Goal: Task Accomplishment & Management: Manage account settings

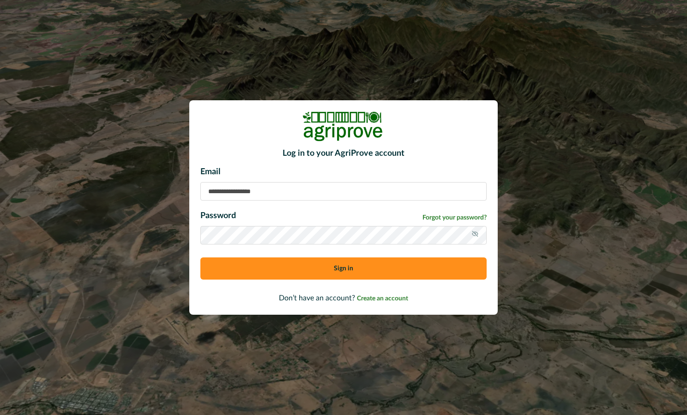
click at [293, 188] on input at bounding box center [343, 191] width 286 height 18
type input "**********"
click at [435, 221] on span "Forgot your password?" at bounding box center [455, 218] width 64 height 10
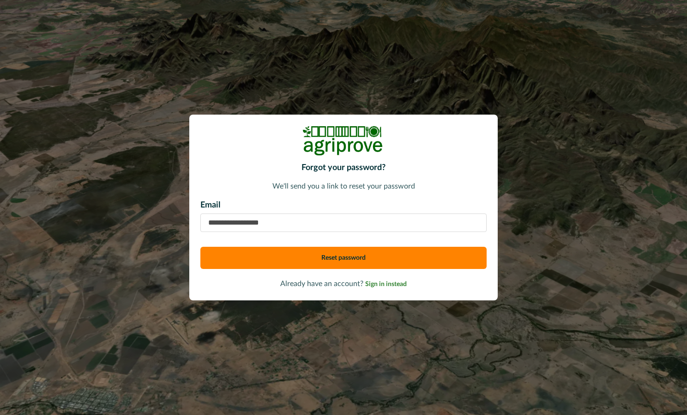
click at [308, 228] on input "email" at bounding box center [343, 222] width 286 height 18
type input "**********"
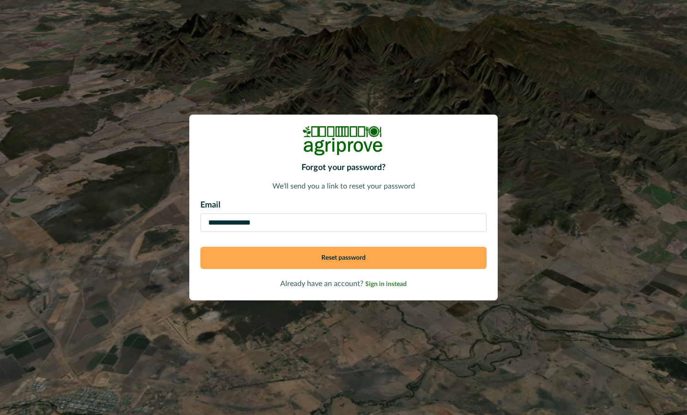
click at [351, 257] on button "Reset password" at bounding box center [343, 258] width 286 height 22
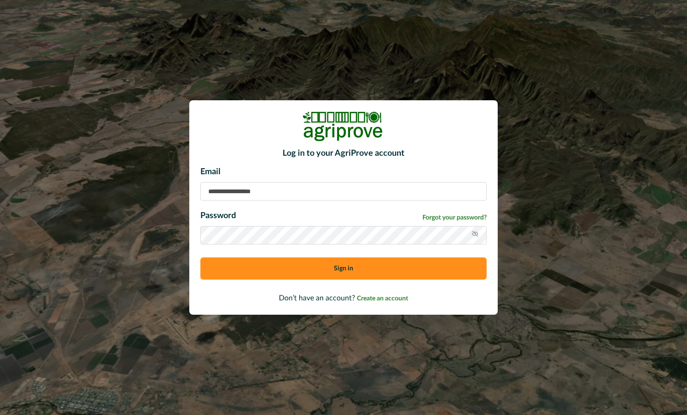
click at [274, 189] on input at bounding box center [343, 191] width 286 height 18
type input "**********"
click at [200, 257] on button "Sign in" at bounding box center [343, 268] width 286 height 22
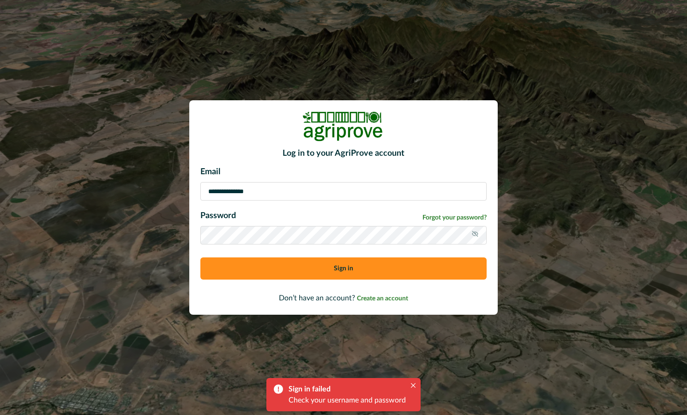
click at [183, 238] on div "**********" at bounding box center [343, 207] width 687 height 415
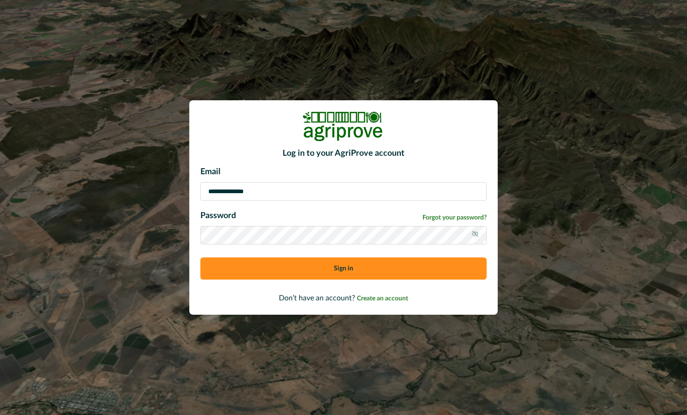
click at [200, 257] on button "Sign in" at bounding box center [343, 268] width 286 height 22
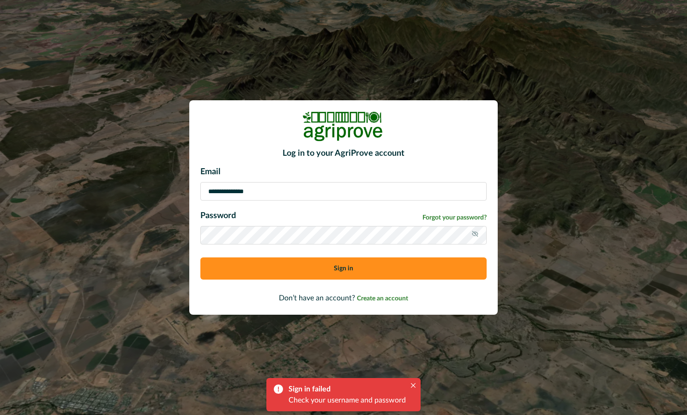
click at [472, 239] on div at bounding box center [475, 235] width 7 height 11
click at [379, 297] on span "Create an account" at bounding box center [382, 298] width 51 height 6
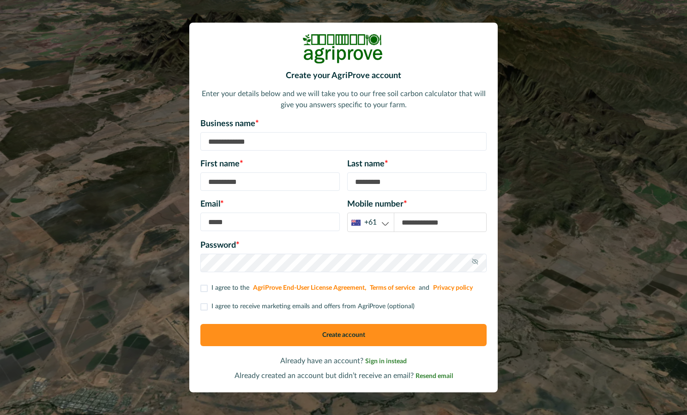
click at [241, 144] on input at bounding box center [343, 141] width 286 height 18
click at [276, 142] on input at bounding box center [343, 141] width 286 height 18
type input "**********"
click at [256, 191] on input at bounding box center [270, 181] width 140 height 18
click at [254, 180] on input at bounding box center [270, 181] width 140 height 18
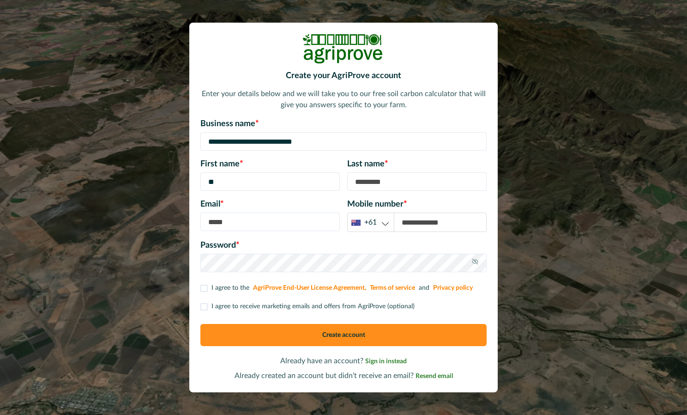
type input "*"
type input "******"
type input "*****"
click at [231, 225] on input at bounding box center [270, 221] width 140 height 18
type input "**********"
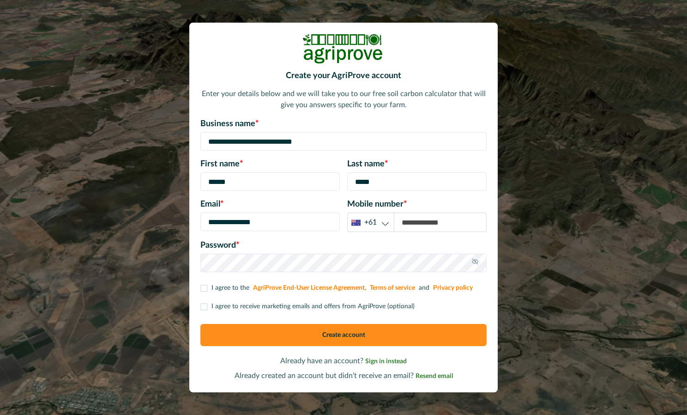
type input "**********"
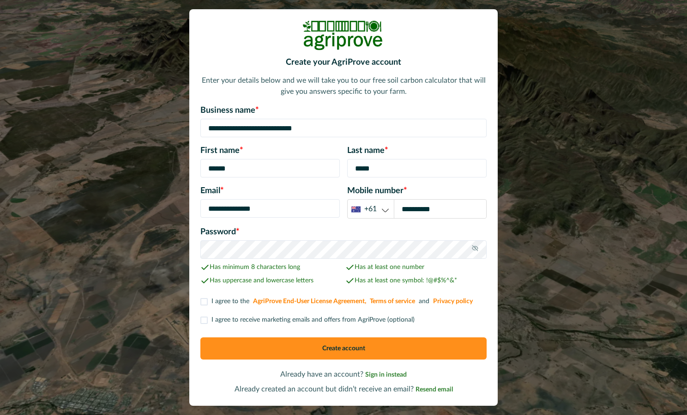
click at [210, 304] on label "I agree to the AgriProve End-User License Agreement, Terms of service and Priva…" at bounding box center [337, 302] width 274 height 10
click at [208, 321] on label "I agree to receive marketing emails and offers from AgriProve (optional)" at bounding box center [307, 320] width 214 height 10
click at [319, 350] on button "Create account" at bounding box center [343, 348] width 286 height 22
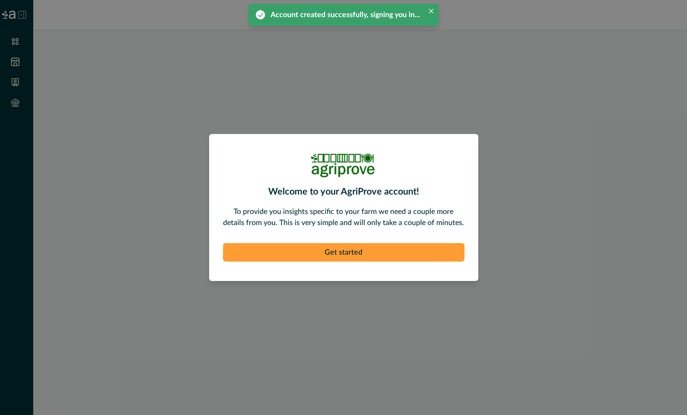
click at [373, 249] on button "Get started" at bounding box center [344, 252] width 242 height 18
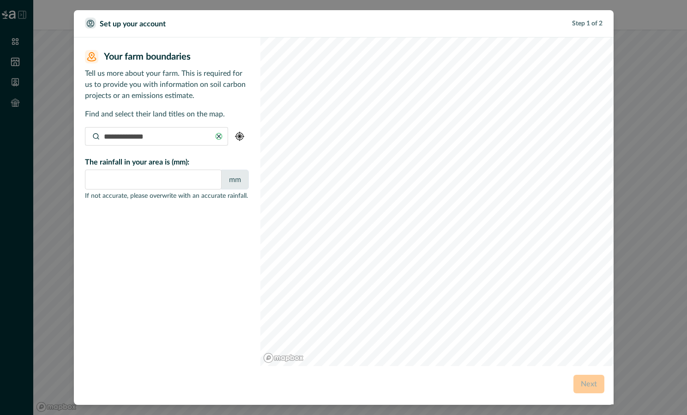
type input "*"
click at [125, 139] on input at bounding box center [156, 136] width 143 height 18
click at [238, 132] on img "button" at bounding box center [239, 136] width 9 height 9
click at [141, 132] on input at bounding box center [156, 136] width 143 height 18
click at [240, 136] on img "button" at bounding box center [239, 136] width 9 height 9
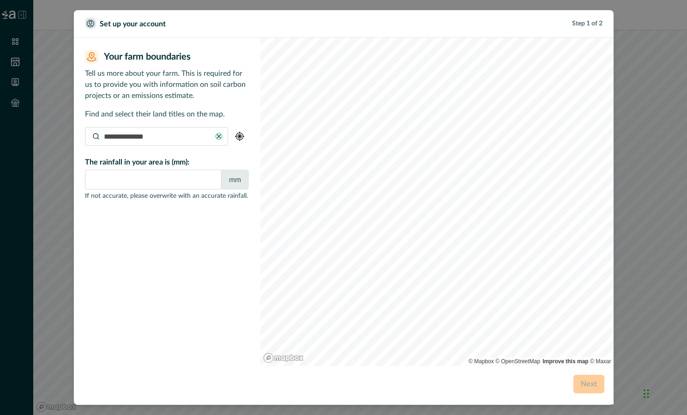
click at [240, 136] on img "button" at bounding box center [239, 136] width 9 height 9
click at [241, 137] on img "button" at bounding box center [239, 136] width 9 height 9
type input "**********"
type input "***"
click at [631, 222] on div "**********" at bounding box center [343, 207] width 687 height 415
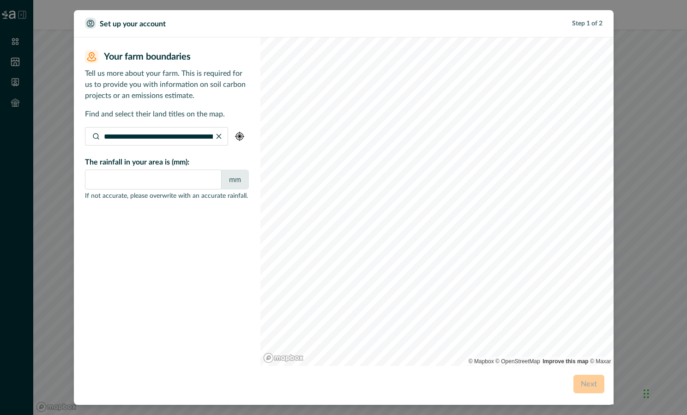
click at [673, 217] on div "**********" at bounding box center [343, 207] width 687 height 415
click at [642, 245] on div "**********" at bounding box center [343, 207] width 687 height 415
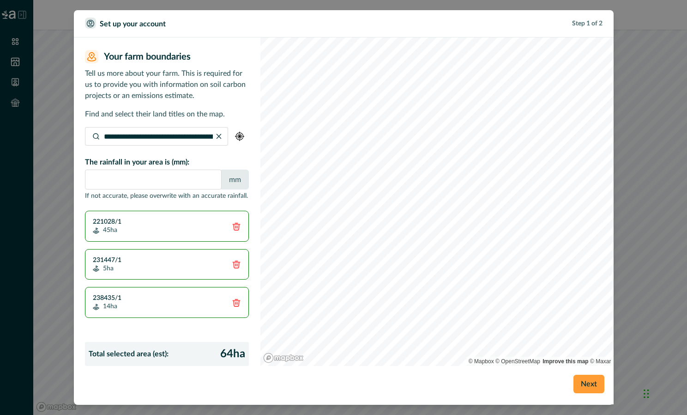
click at [596, 382] on button "Next" at bounding box center [589, 384] width 31 height 18
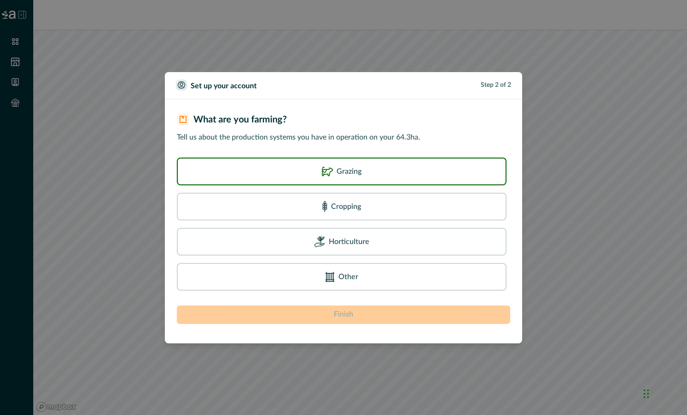
click at [354, 175] on p "Grazing" at bounding box center [349, 171] width 25 height 11
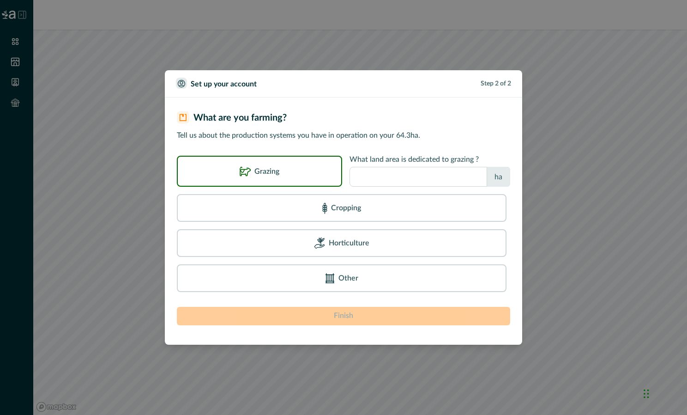
click at [457, 182] on input "number" at bounding box center [419, 177] width 138 height 20
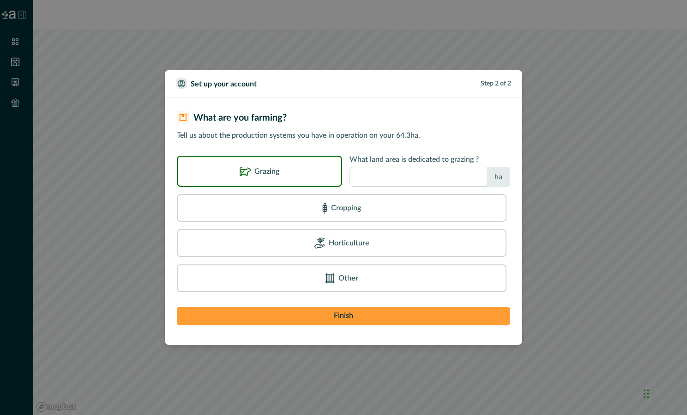
type input "**"
click at [357, 317] on button "Finish" at bounding box center [344, 316] width 334 height 18
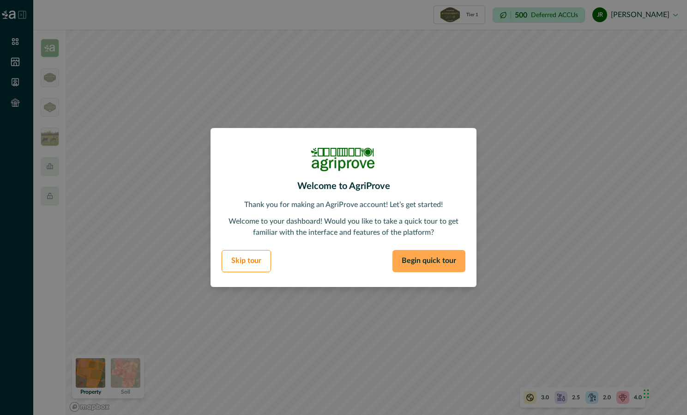
click at [430, 262] on button "Begin quick tour" at bounding box center [429, 261] width 73 height 22
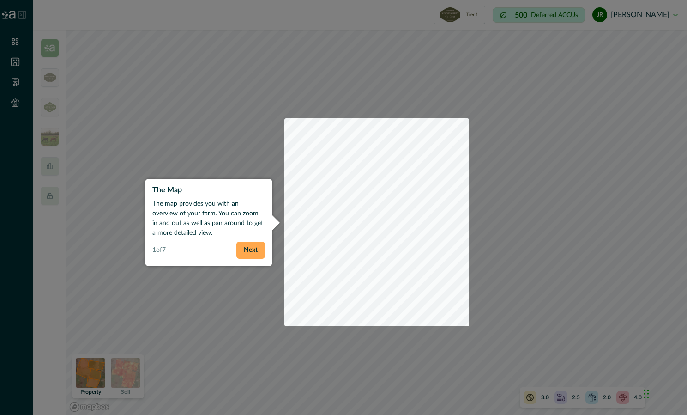
click at [251, 253] on button "Next" at bounding box center [251, 250] width 29 height 17
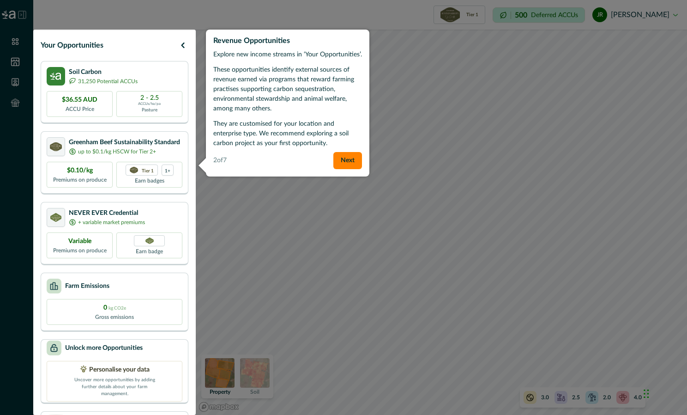
drag, startPoint x: 352, startPoint y: 161, endPoint x: 305, endPoint y: 92, distance: 82.8
click at [317, 100] on div "Revenue Opportunities Explore new income streams in ‘Your Opportunities’. These…" at bounding box center [288, 103] width 164 height 147
click at [358, 163] on button "Next" at bounding box center [348, 160] width 29 height 17
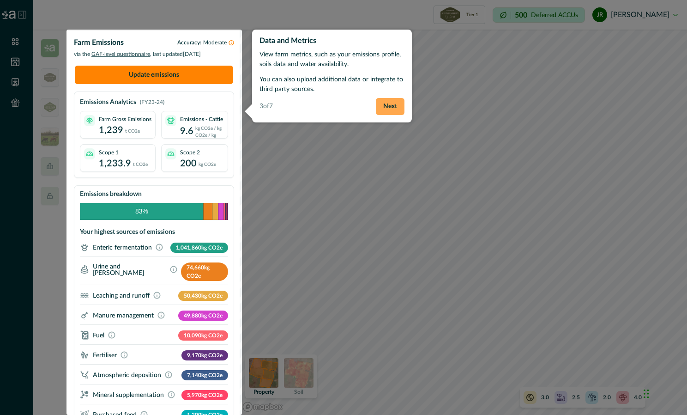
click at [391, 102] on button "Next" at bounding box center [390, 106] width 29 height 17
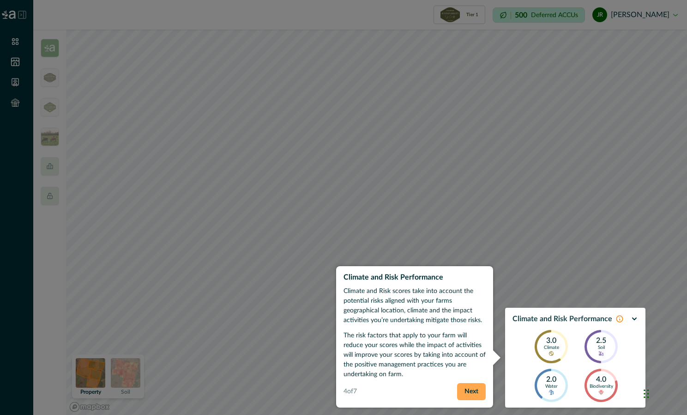
click at [462, 386] on button "Next" at bounding box center [471, 391] width 29 height 17
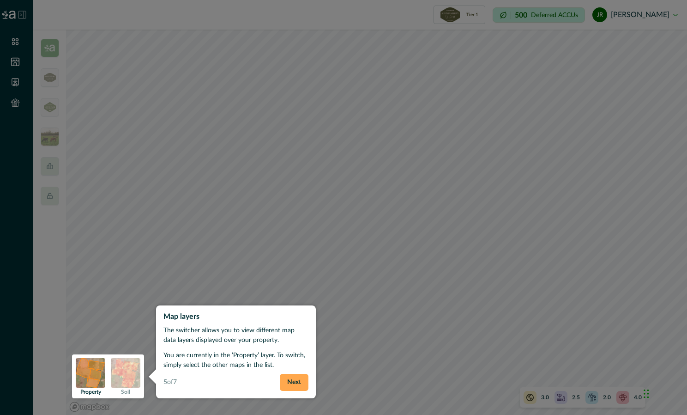
click at [294, 382] on button "Next" at bounding box center [294, 382] width 29 height 17
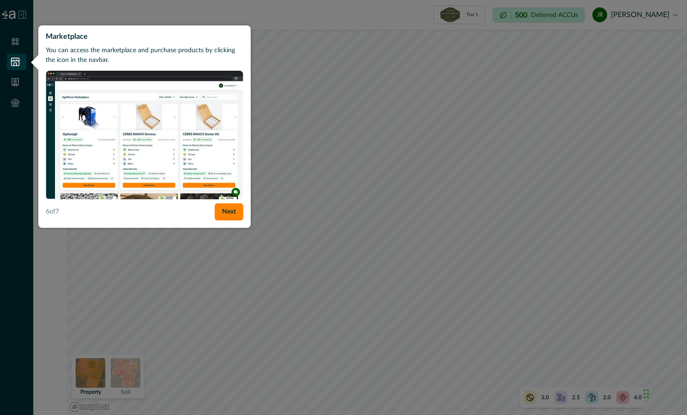
click at [294, 382] on div at bounding box center [343, 207] width 687 height 415
click at [234, 214] on button "Next" at bounding box center [229, 211] width 29 height 17
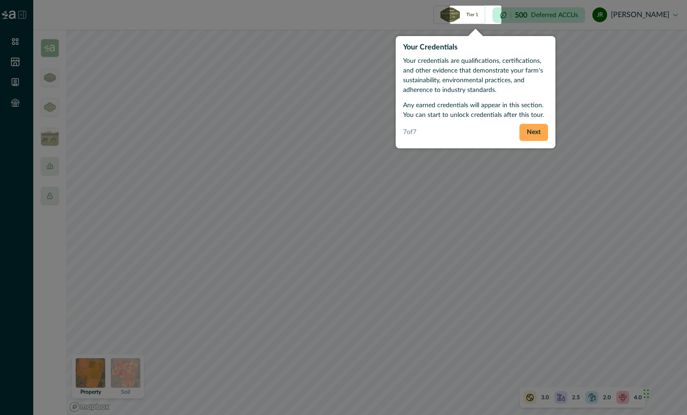
click at [532, 131] on button "Next" at bounding box center [534, 132] width 29 height 17
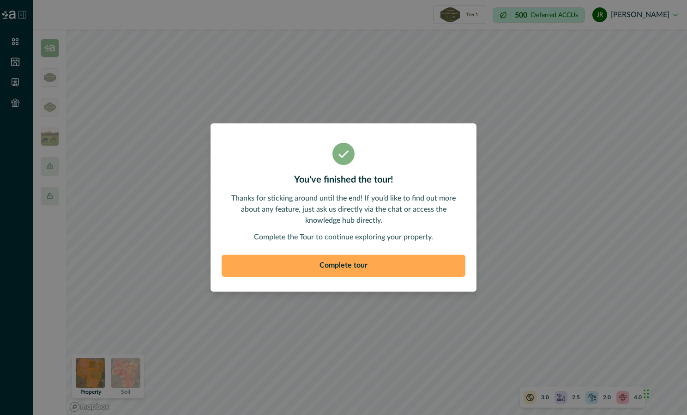
click at [370, 266] on button "Complete tour" at bounding box center [344, 266] width 244 height 22
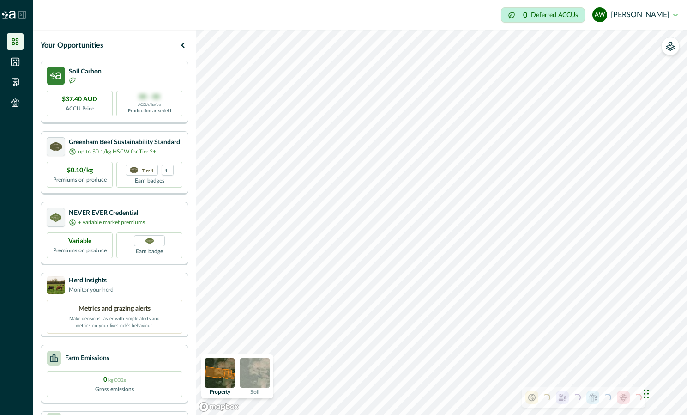
click at [164, 108] on p "Production area yield" at bounding box center [149, 111] width 43 height 7
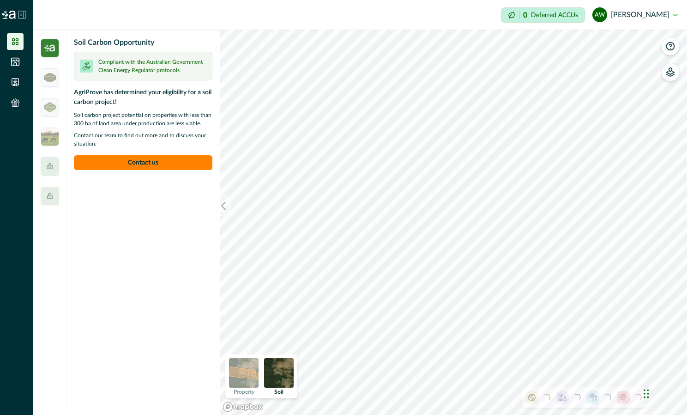
click at [50, 49] on img at bounding box center [50, 48] width 18 height 18
click at [49, 79] on img at bounding box center [50, 77] width 12 height 9
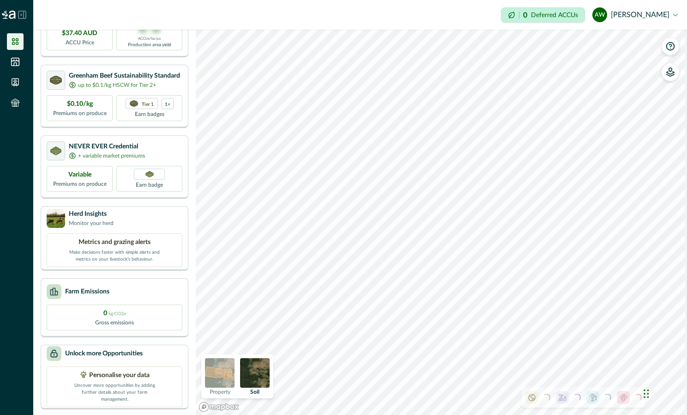
scroll to position [67, 0]
click at [99, 152] on p "+ variable market premiums" at bounding box center [111, 155] width 67 height 8
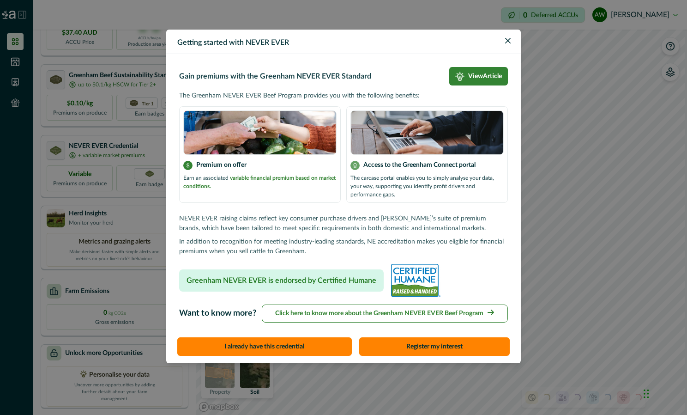
click at [335, 313] on p "Click here to know more about the Greenham NEVER EVER Beef Program" at bounding box center [379, 314] width 208 height 10
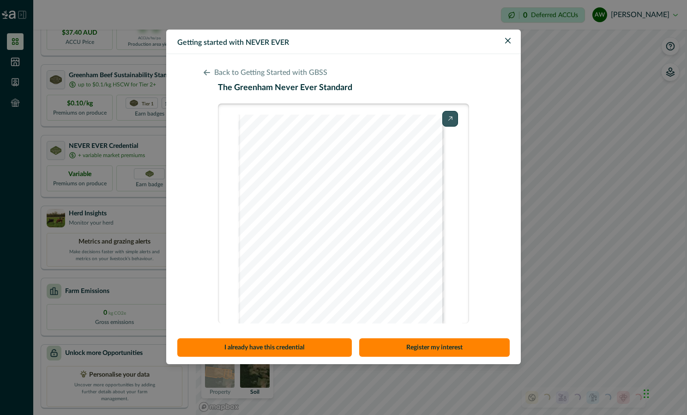
scroll to position [77, 0]
click at [410, 346] on button "Register my interest" at bounding box center [434, 347] width 151 height 18
select select "*******"
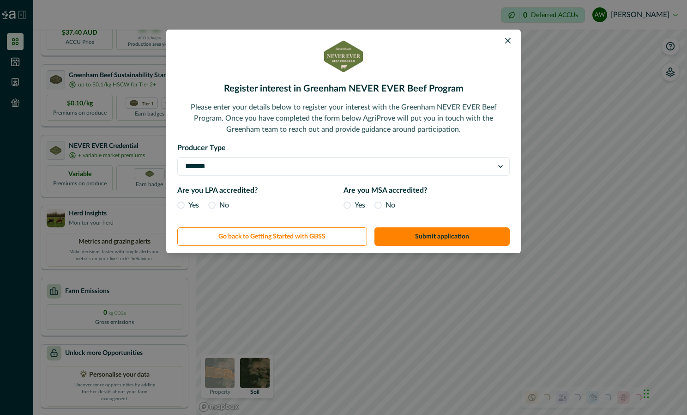
drag, startPoint x: 178, startPoint y: 205, endPoint x: 191, endPoint y: 208, distance: 12.9
click at [180, 204] on span at bounding box center [180, 204] width 7 height 7
click at [346, 206] on span at bounding box center [347, 204] width 7 height 7
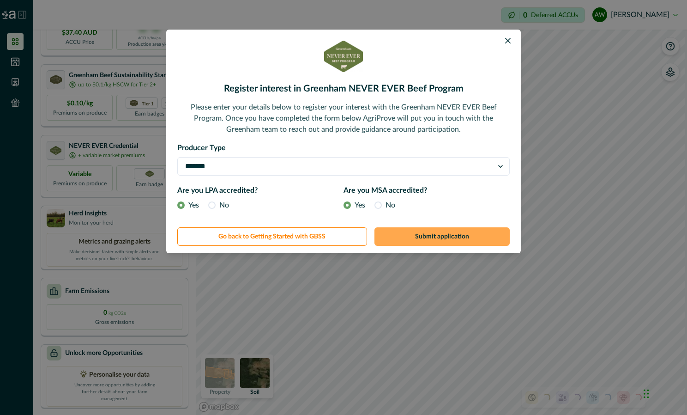
click at [425, 240] on button "Submit application" at bounding box center [443, 236] width 136 height 18
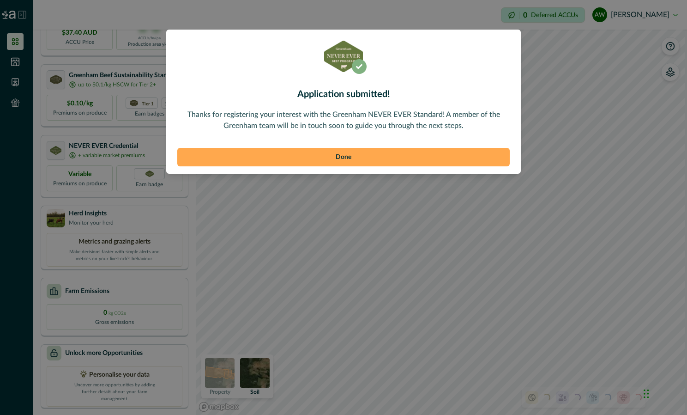
click at [346, 155] on button "Done" at bounding box center [343, 157] width 333 height 18
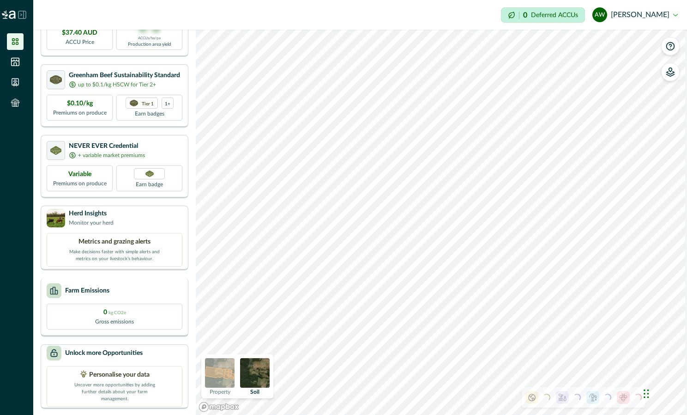
click at [134, 313] on div "0 kg CO2e Gross emissions" at bounding box center [115, 317] width 136 height 26
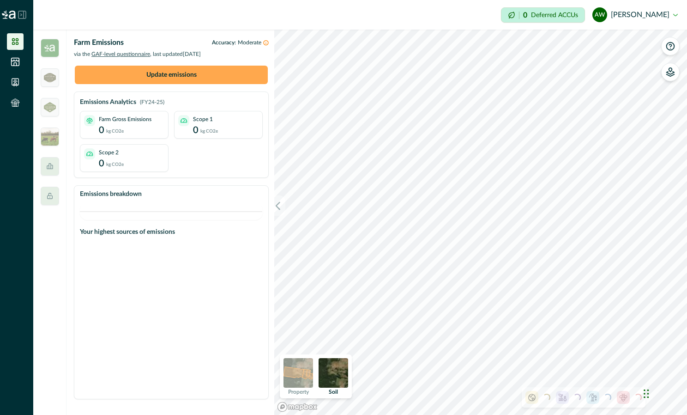
click at [165, 76] on button "Update emissions" at bounding box center [171, 75] width 193 height 18
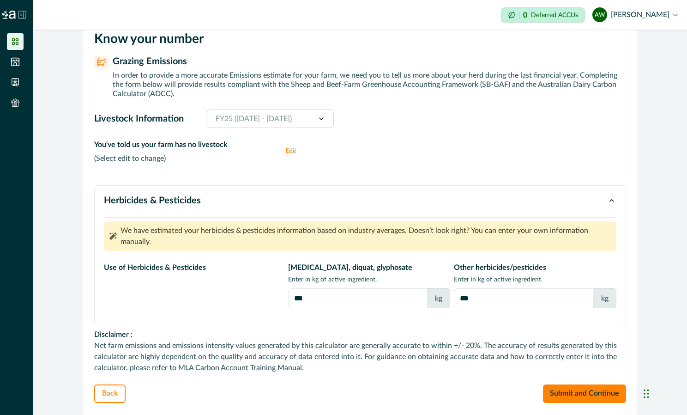
scroll to position [65, 0]
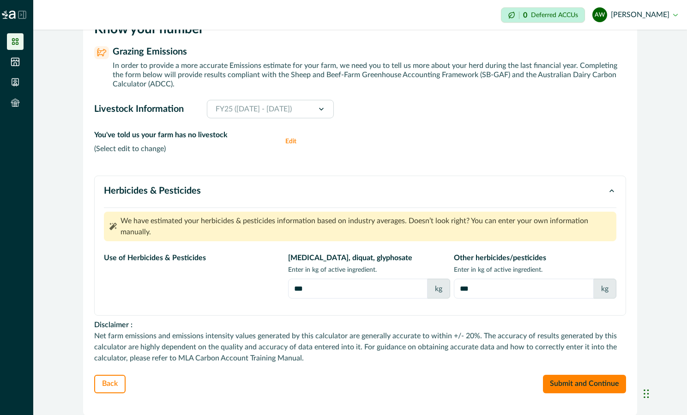
click at [325, 110] on div "FY25 (July 2024 - June 2025)" at bounding box center [254, 109] width 141 height 18
click at [288, 140] on button "Edit" at bounding box center [294, 141] width 18 height 24
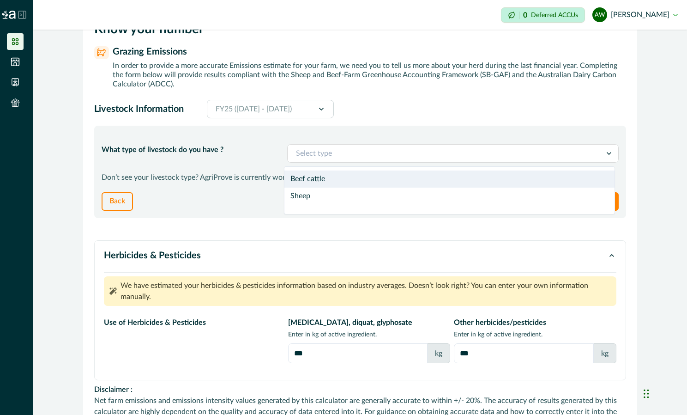
click at [318, 151] on div at bounding box center [444, 153] width 297 height 13
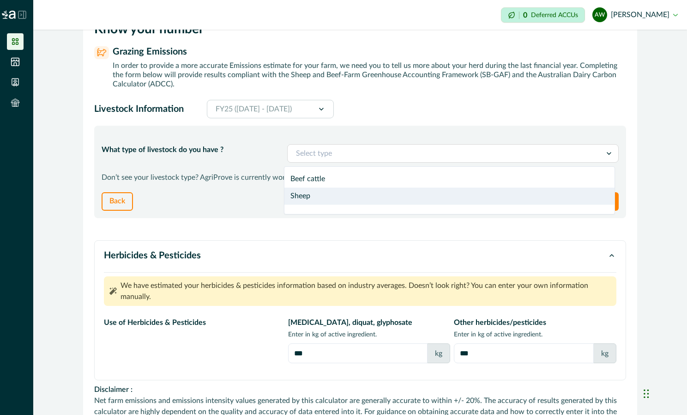
click at [309, 196] on div "Sheep" at bounding box center [450, 196] width 331 height 17
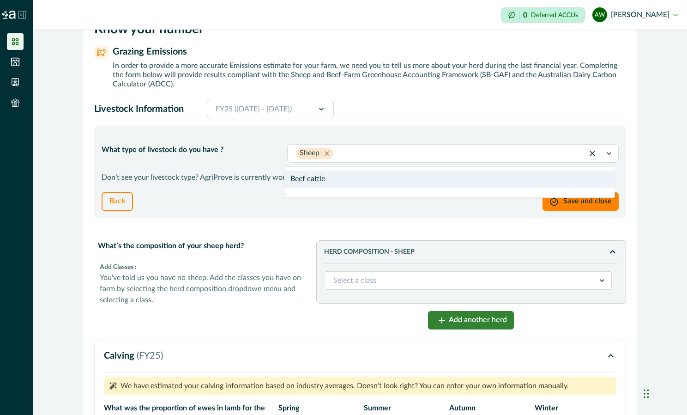
click at [389, 159] on div at bounding box center [455, 153] width 240 height 13
click at [330, 182] on div "Beef cattle" at bounding box center [450, 178] width 331 height 17
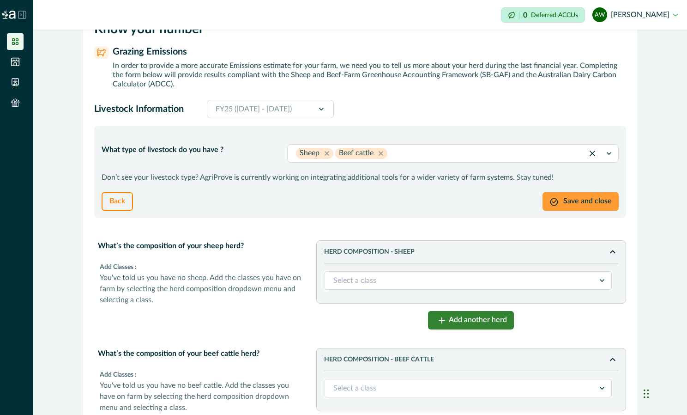
click at [573, 197] on button "Save and close" at bounding box center [581, 201] width 76 height 18
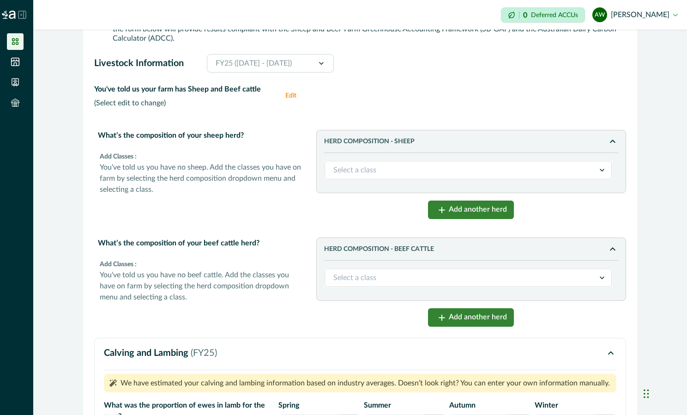
scroll to position [111, 0]
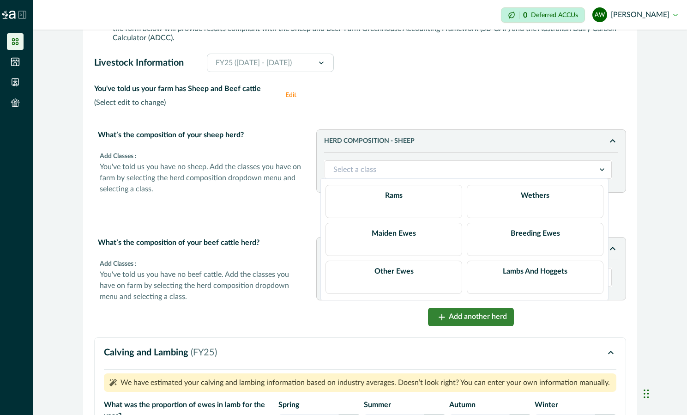
click at [336, 170] on div at bounding box center [461, 169] width 254 height 13
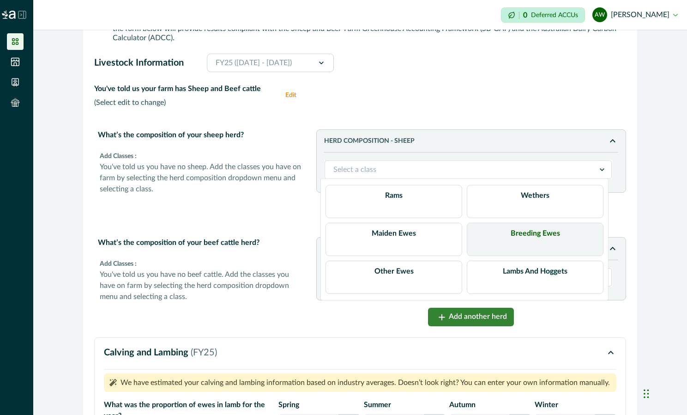
click at [516, 232] on strong "Breeding Ewes" at bounding box center [535, 233] width 49 height 7
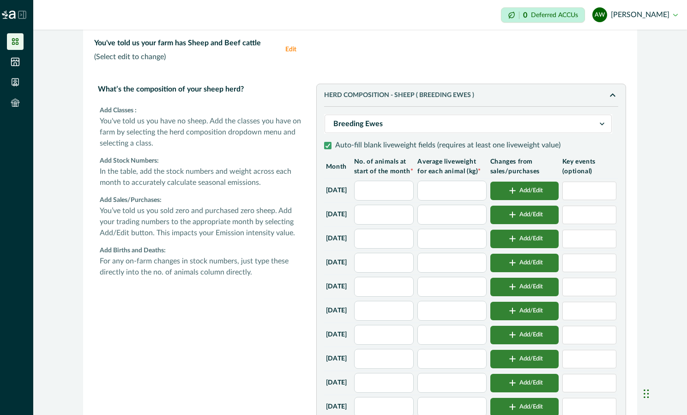
scroll to position [157, 0]
click at [408, 200] on input "text" at bounding box center [384, 190] width 60 height 20
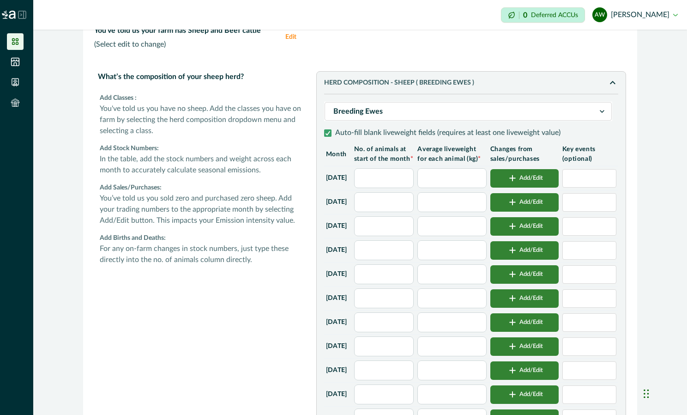
scroll to position [111, 0]
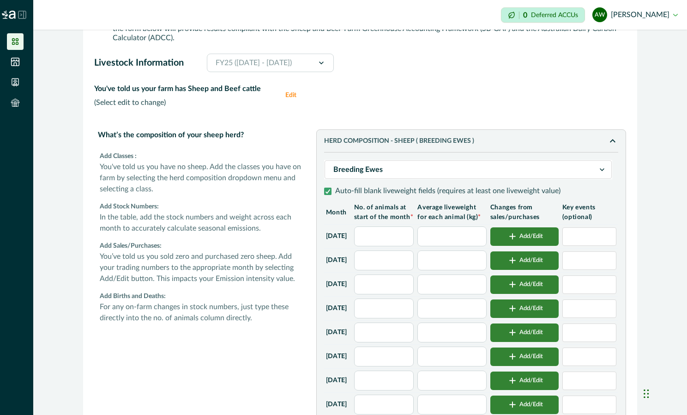
type input "*"
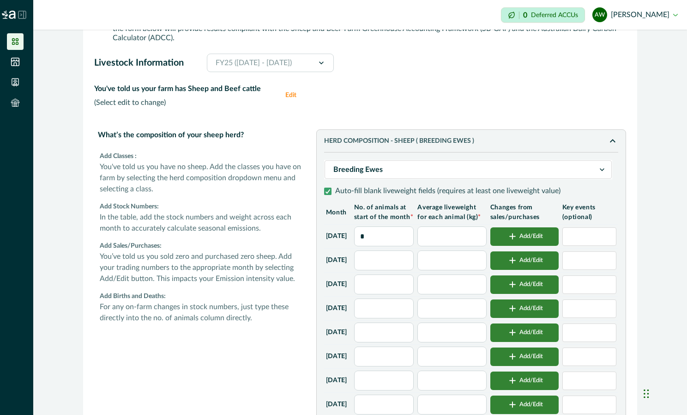
type input "*"
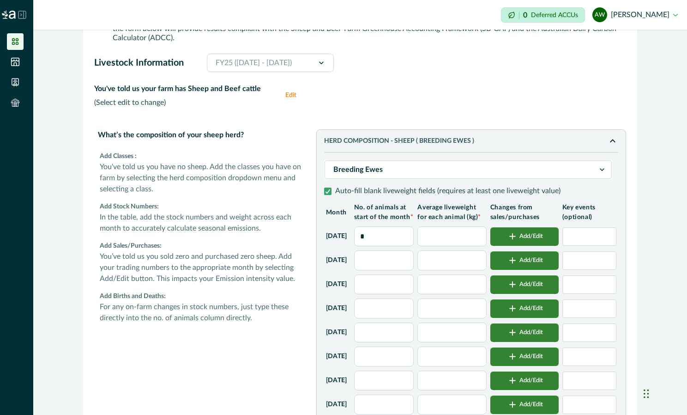
type input "*"
type input "**"
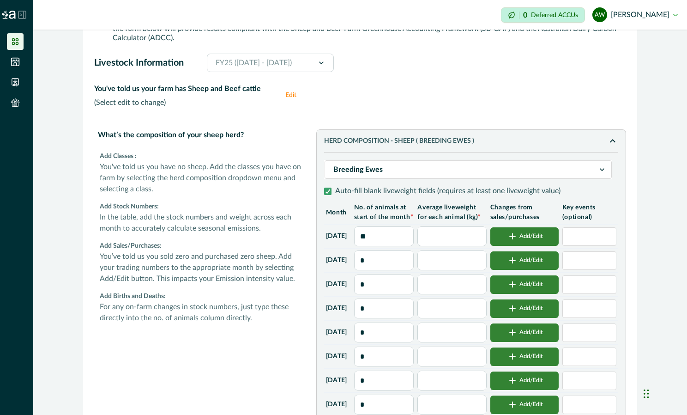
type input "**"
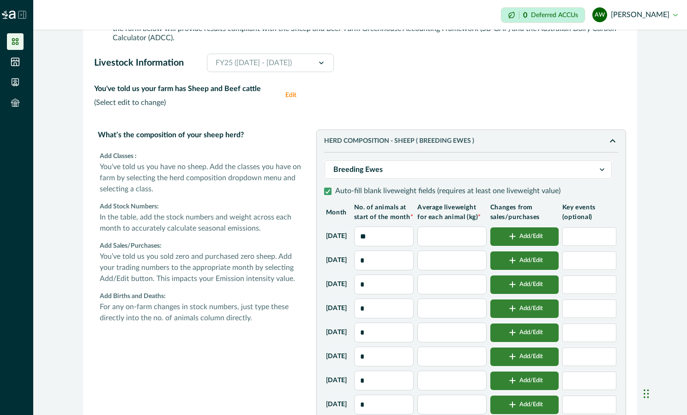
type input "**"
type input "*"
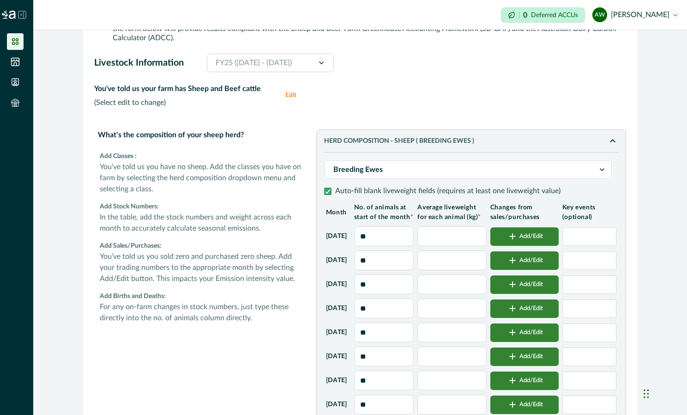
type input "*"
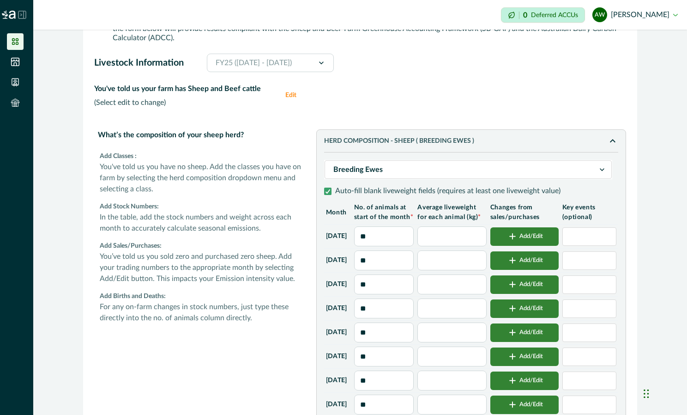
type input "*"
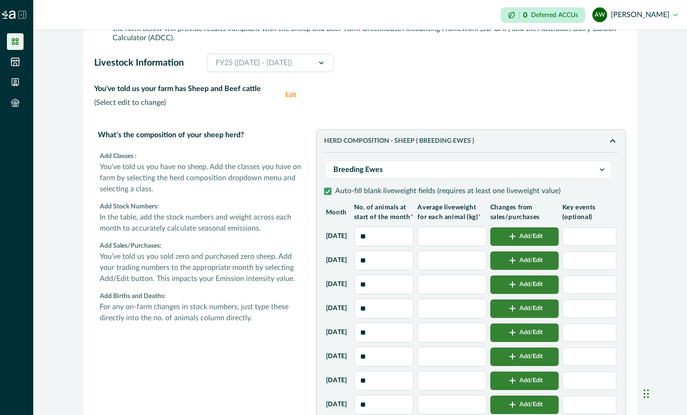
type input "*"
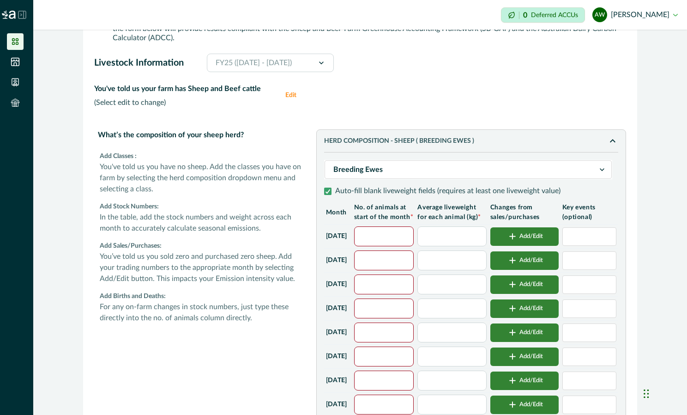
type input "*"
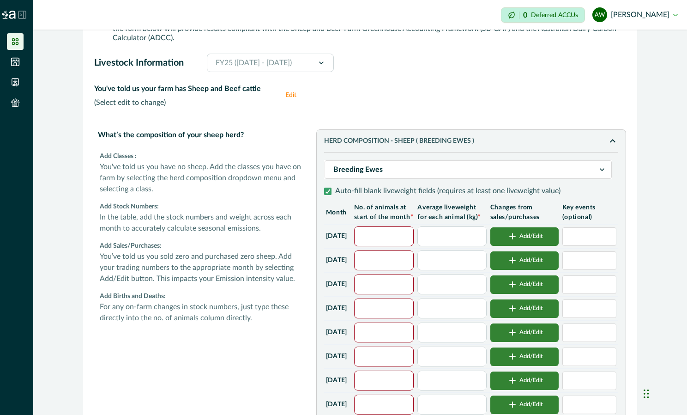
type input "*"
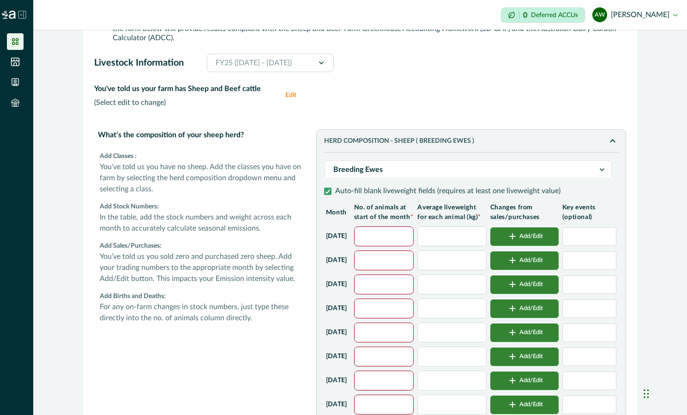
type input "*"
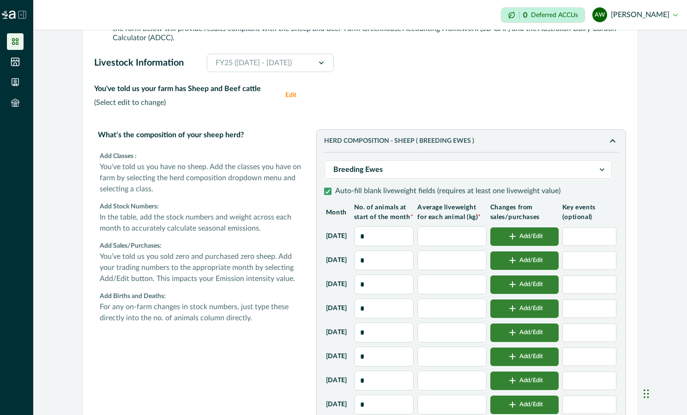
type input "**"
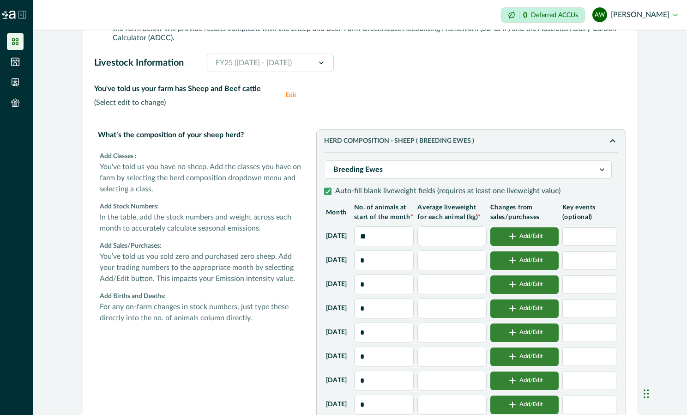
type input "**"
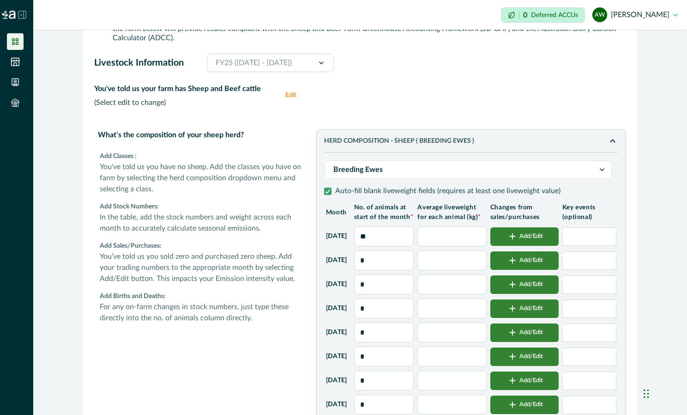
type input "**"
click at [454, 241] on input "text" at bounding box center [452, 236] width 69 height 20
type input "*"
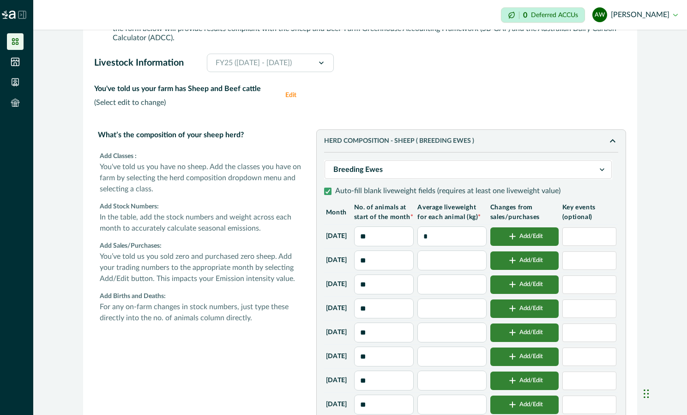
type input "*"
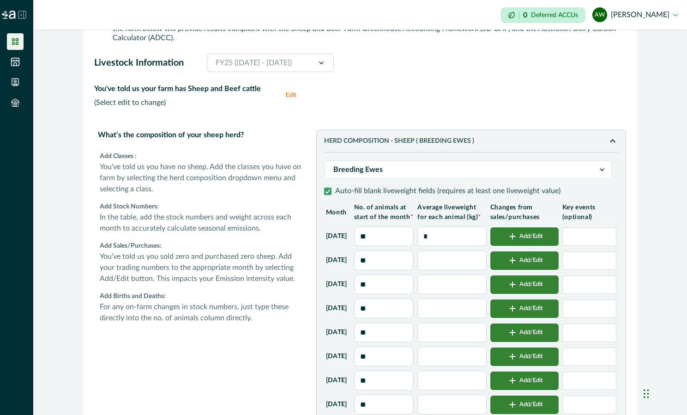
type input "*"
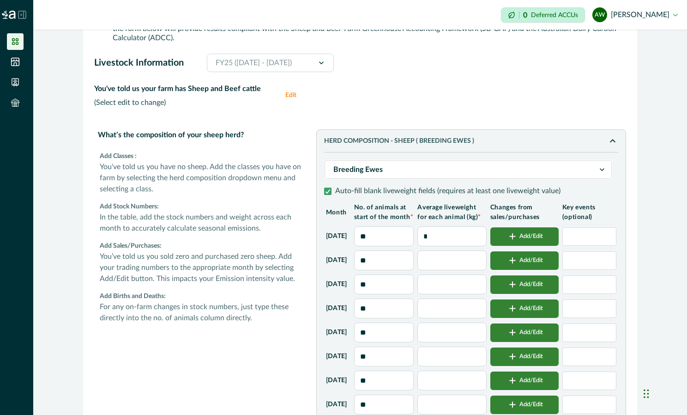
type input "*"
type input "**"
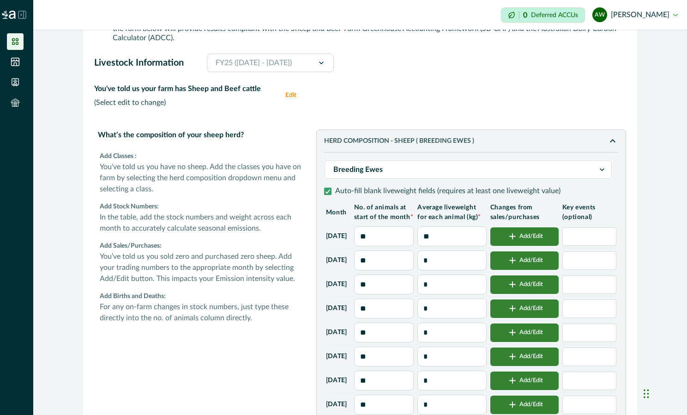
type input "**"
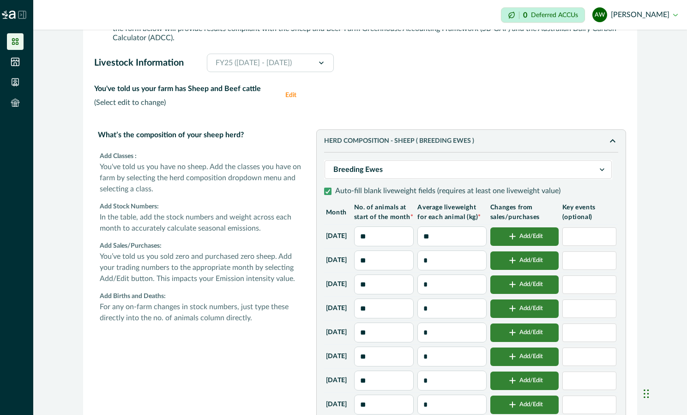
type input "**"
type input "*"
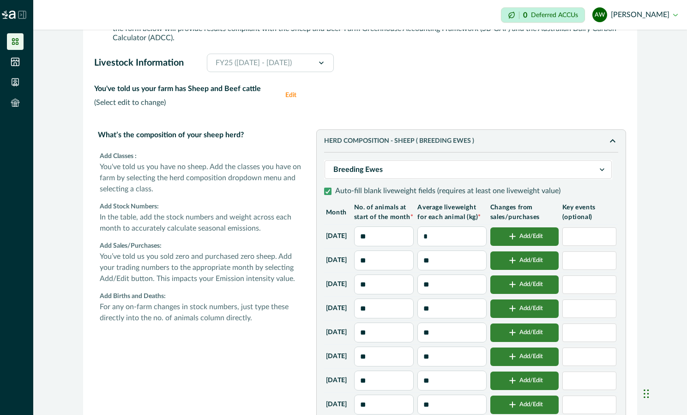
type input "*"
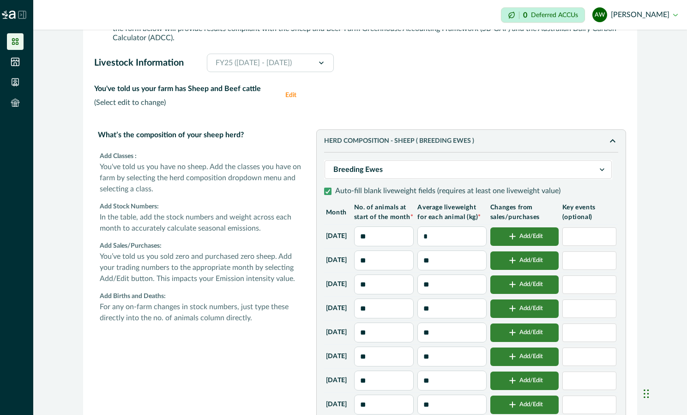
type input "*"
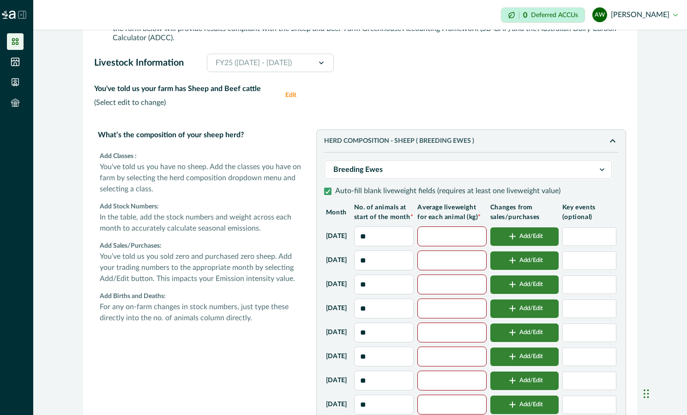
type input "*"
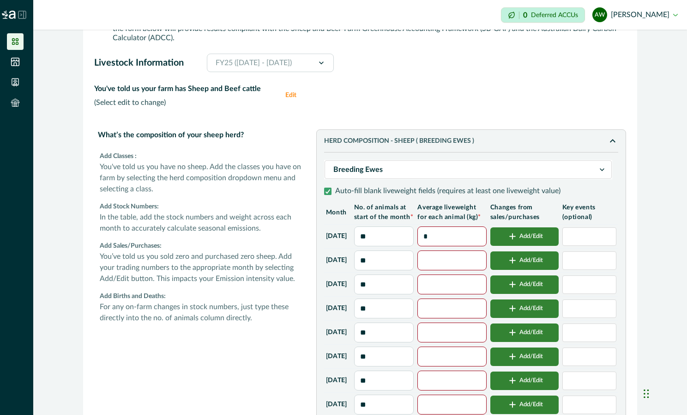
type input "*"
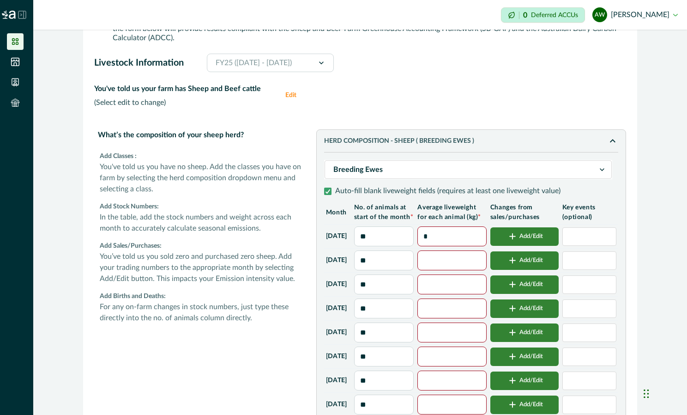
type input "*"
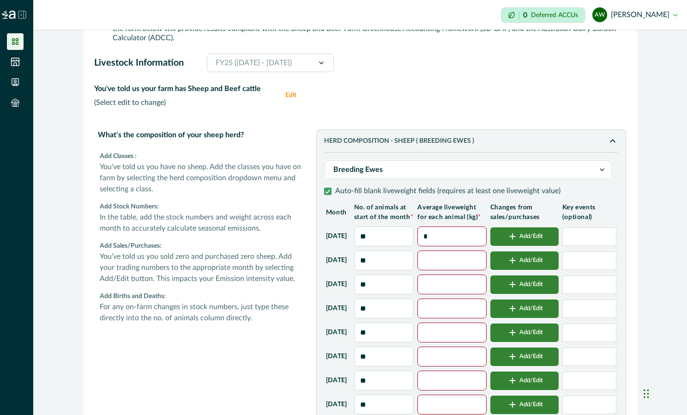
type input "*"
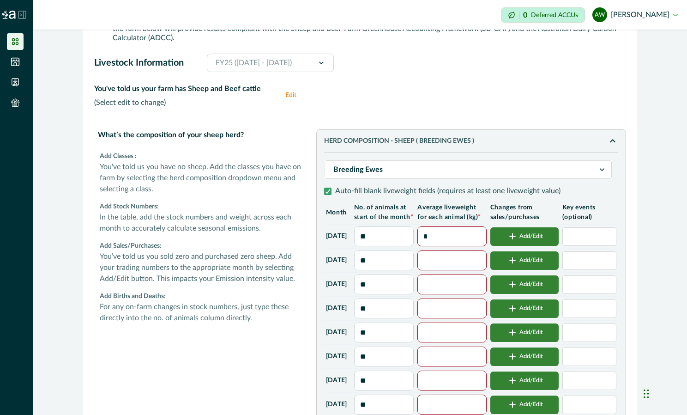
type input "*"
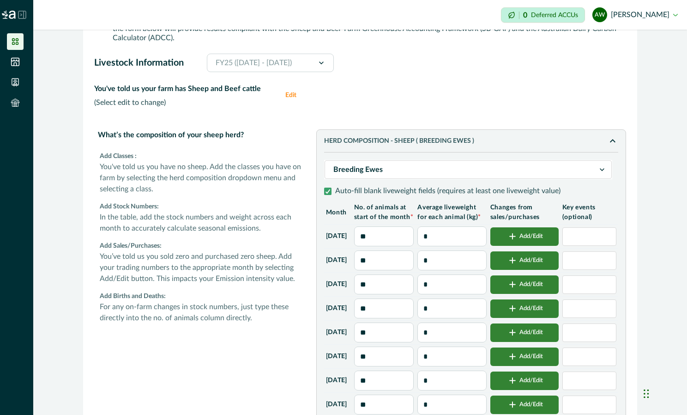
type input "**"
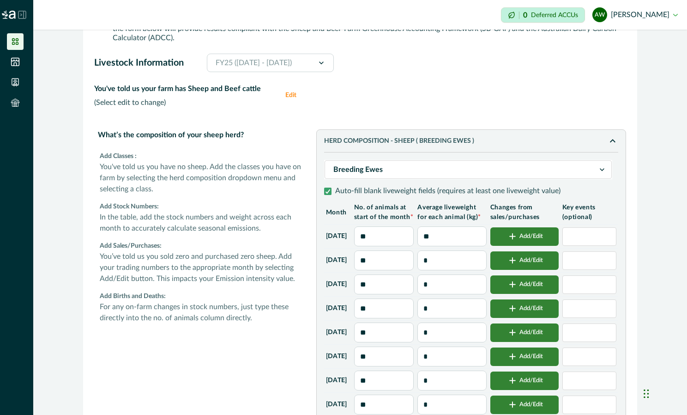
type input "**"
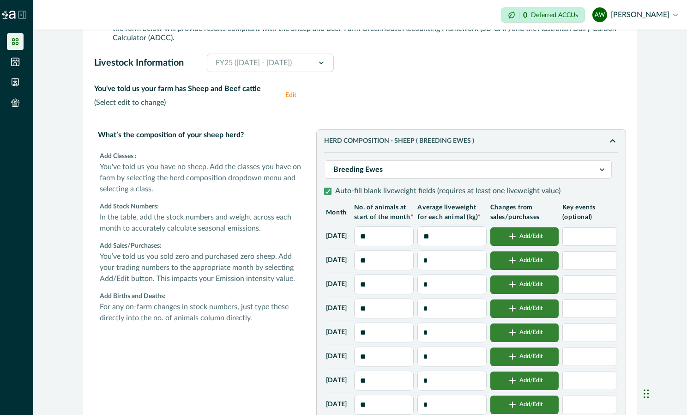
type input "**"
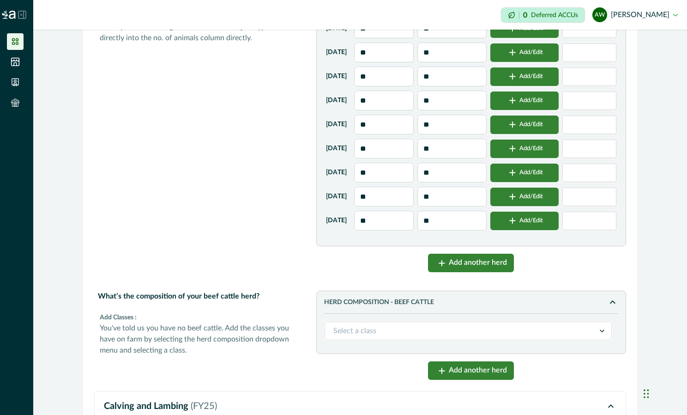
scroll to position [434, 0]
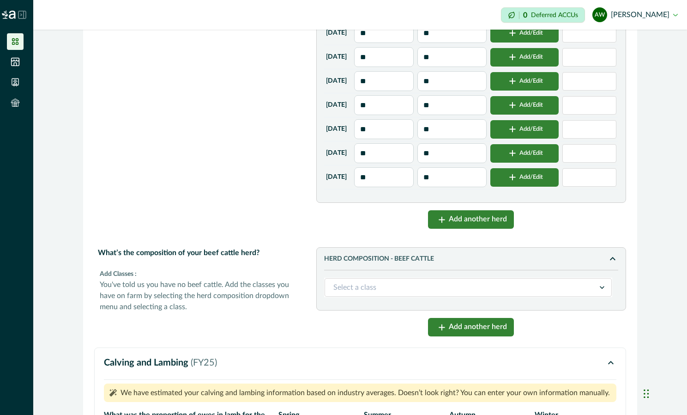
click at [360, 290] on div at bounding box center [461, 287] width 254 height 13
type input "****"
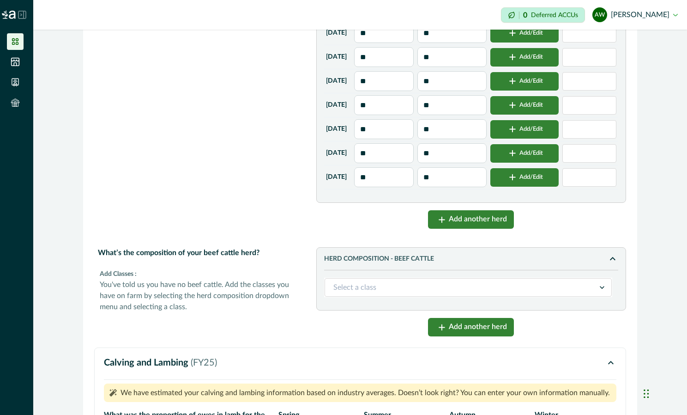
type input "****"
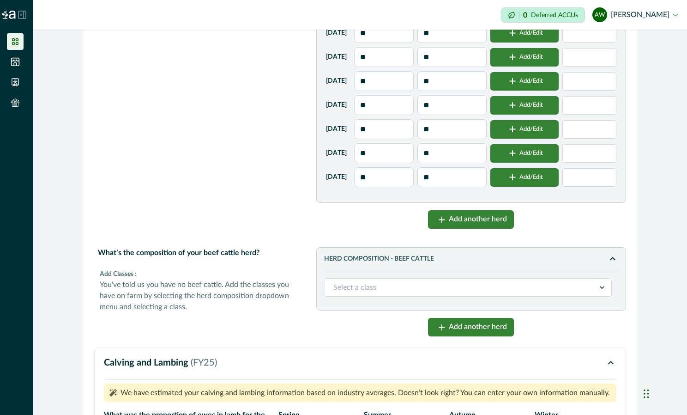
type input "****"
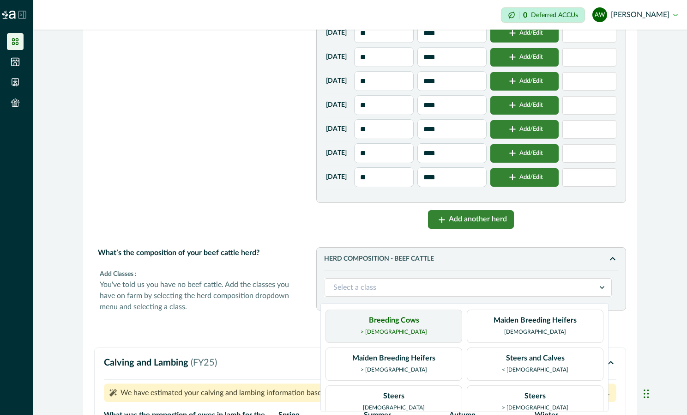
click at [421, 324] on div "Breeding Cows > 2 years old" at bounding box center [394, 326] width 137 height 33
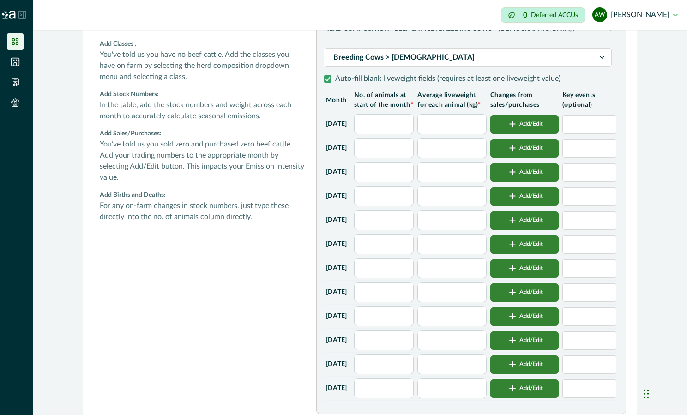
scroll to position [665, 0]
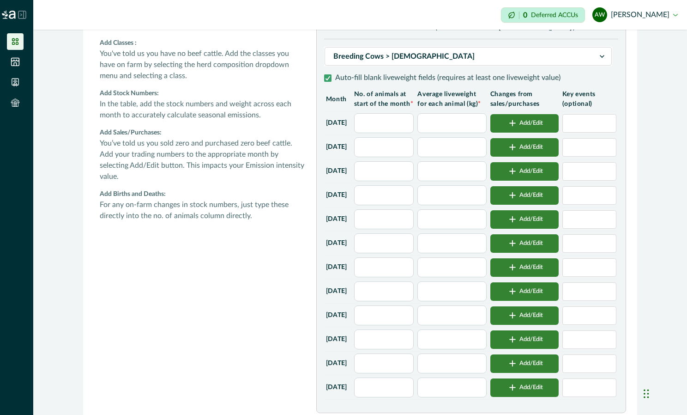
click at [394, 133] on input "text" at bounding box center [384, 123] width 60 height 20
type input "*"
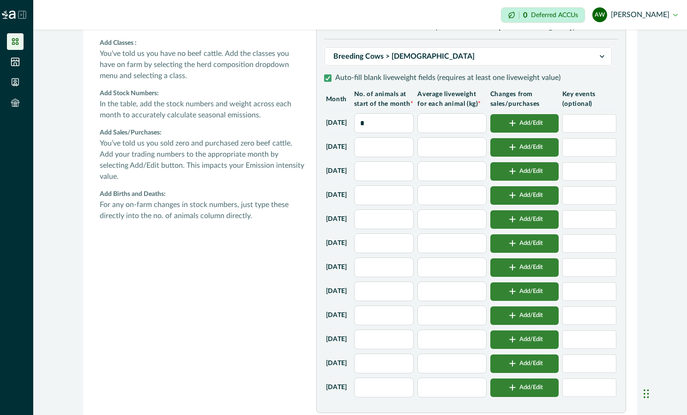
type input "*"
click at [453, 133] on input "text" at bounding box center [452, 123] width 69 height 20
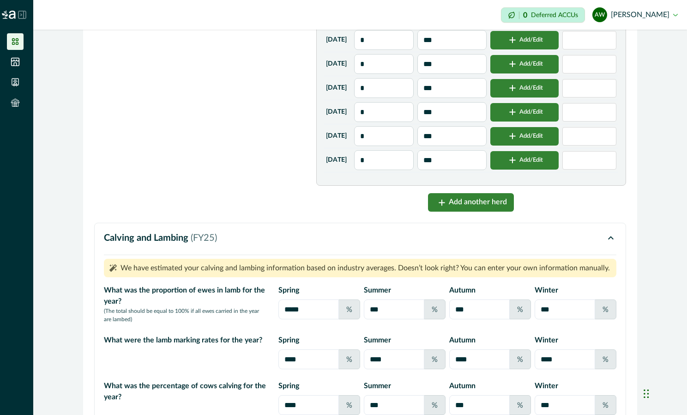
scroll to position [896, 0]
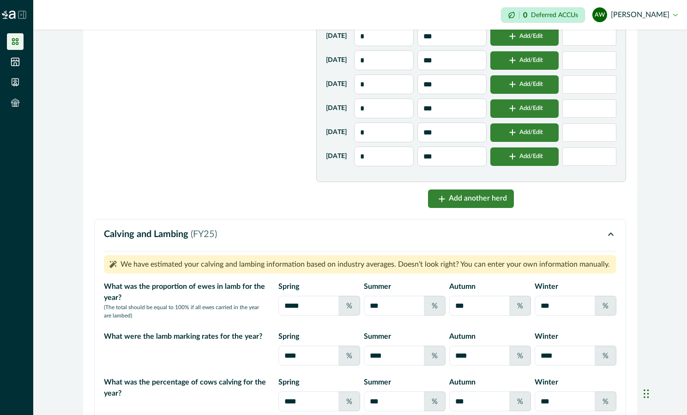
click at [455, 208] on button "Add another herd" at bounding box center [471, 198] width 86 height 18
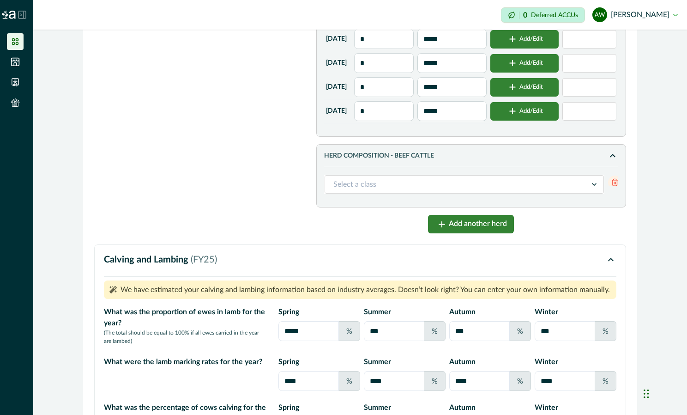
scroll to position [942, 0]
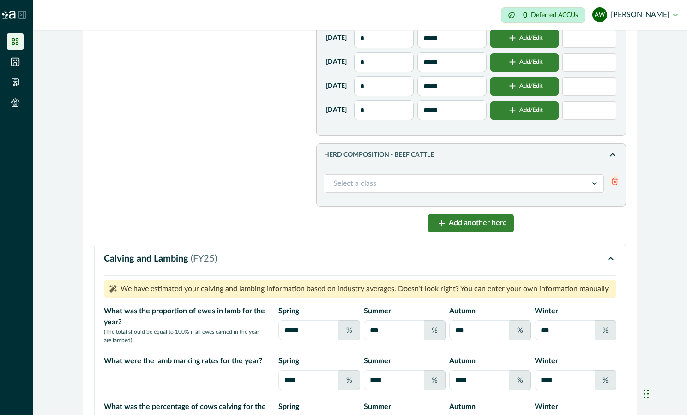
click at [410, 190] on div at bounding box center [456, 183] width 245 height 13
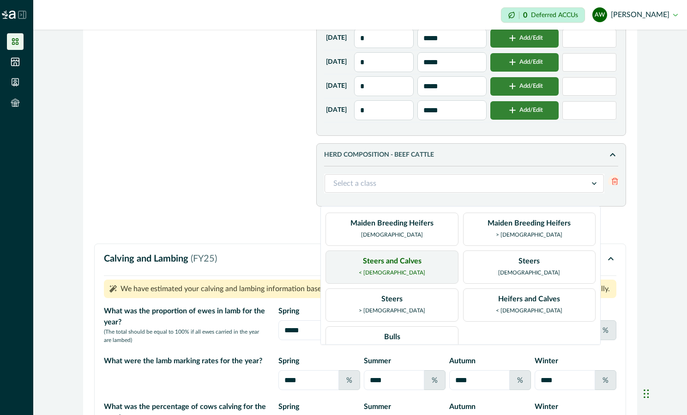
click at [406, 272] on div "Steers and Calves < 1 year old" at bounding box center [392, 266] width 67 height 23
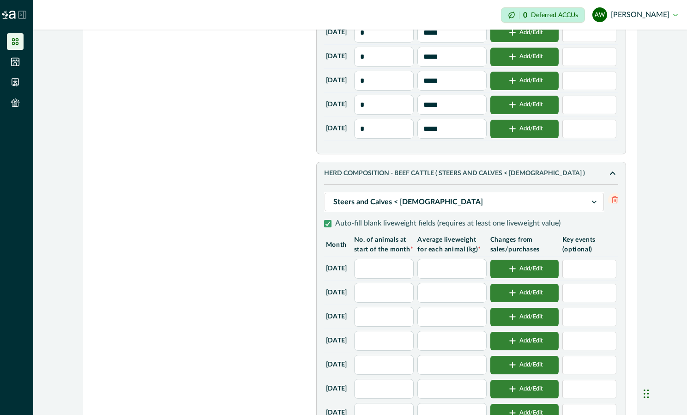
scroll to position [1035, 0]
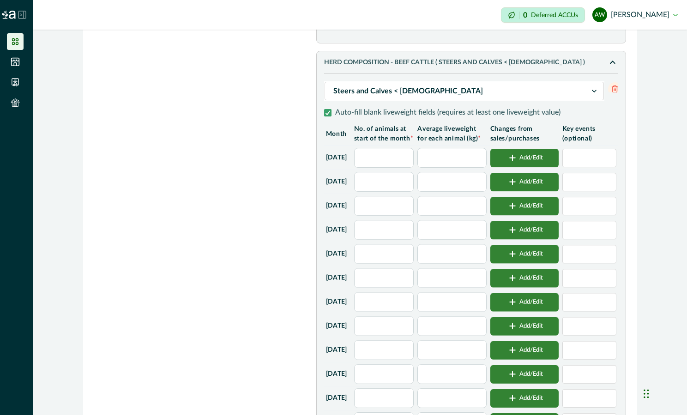
click at [401, 168] on input "text" at bounding box center [384, 158] width 60 height 20
click at [455, 168] on input "text" at bounding box center [452, 158] width 69 height 20
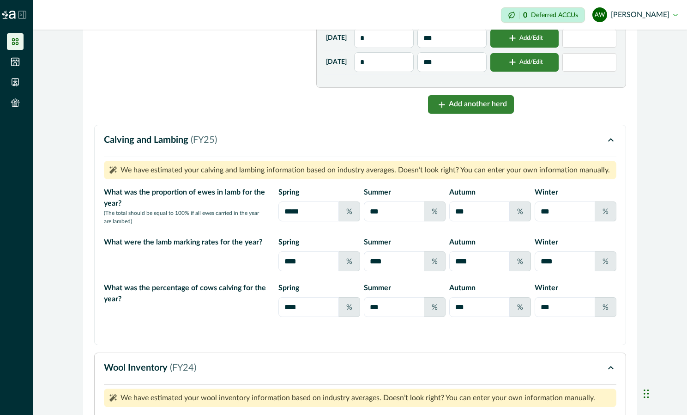
scroll to position [1404, 0]
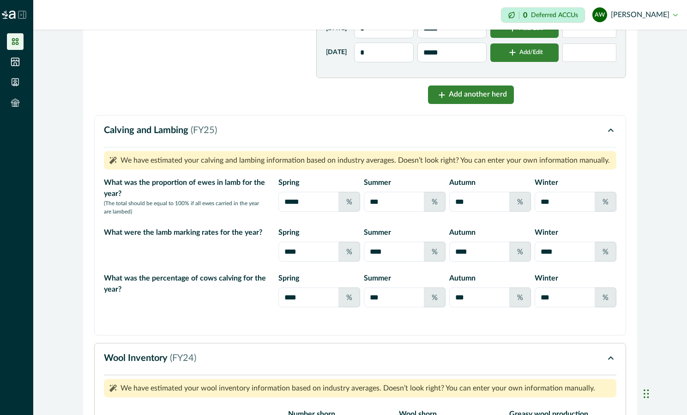
drag, startPoint x: 299, startPoint y: 223, endPoint x: 275, endPoint y: 221, distance: 24.1
click at [279, 212] on input "*****" at bounding box center [309, 202] width 61 height 20
click at [384, 212] on input "***" at bounding box center [394, 202] width 61 height 20
drag, startPoint x: 545, startPoint y: 221, endPoint x: 533, endPoint y: 220, distance: 12.0
click at [535, 212] on input "***" at bounding box center [565, 202] width 61 height 20
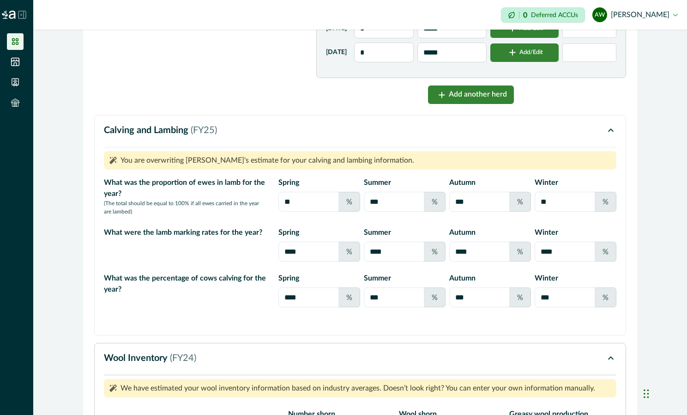
drag, startPoint x: 258, startPoint y: 322, endPoint x: 279, endPoint y: 321, distance: 20.9
click at [261, 311] on div "What was the percentage of cows calving for the year?" at bounding box center [186, 290] width 164 height 42
drag, startPoint x: 292, startPoint y: 317, endPoint x: 249, endPoint y: 318, distance: 42.5
click at [257, 311] on div "What was the percentage of cows calving for the year? spring **** % summer *** …" at bounding box center [360, 290] width 513 height 42
click at [388, 326] on div "You are overwriting AgriProve's estimate for your calving and lambing informati…" at bounding box center [360, 236] width 513 height 179
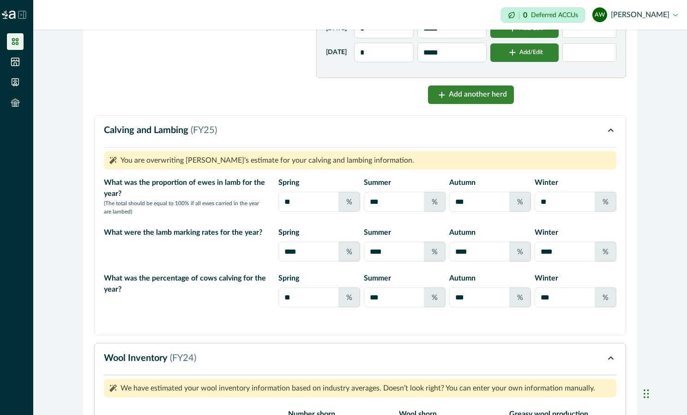
drag, startPoint x: 552, startPoint y: 317, endPoint x: 529, endPoint y: 317, distance: 23.1
click at [529, 311] on div "spring ** % summer *** % autumn *** % winter *** %" at bounding box center [448, 290] width 338 height 42
click at [478, 326] on div "You are overwriting AgriProve's estimate for your calving and lambing informati…" at bounding box center [360, 236] width 513 height 179
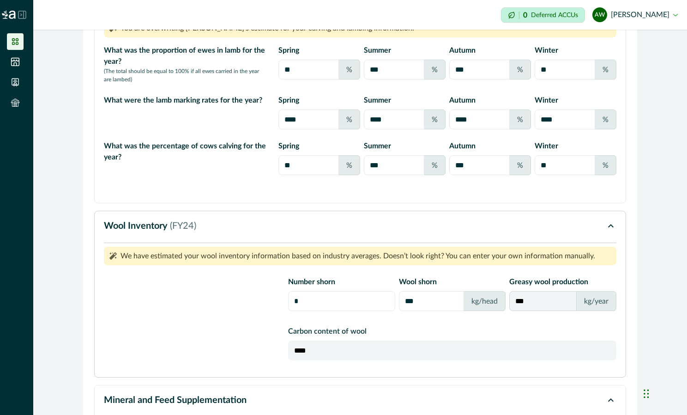
scroll to position [1543, 0]
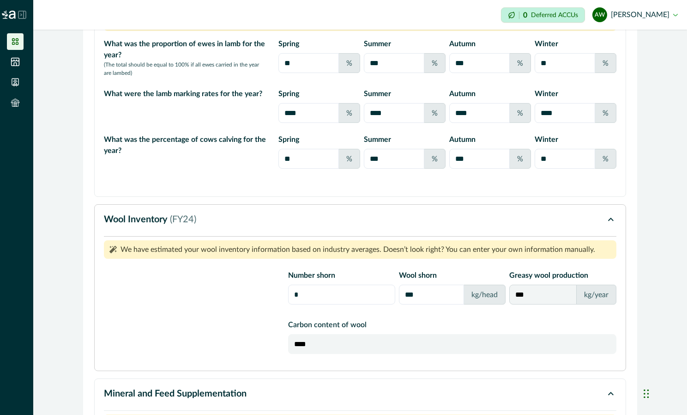
drag, startPoint x: 405, startPoint y: 318, endPoint x: 397, endPoint y: 318, distance: 7.9
click at [399, 304] on input "***" at bounding box center [432, 295] width 66 height 20
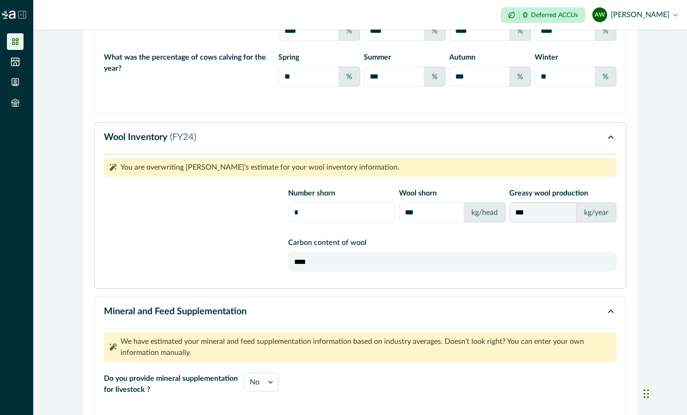
scroll to position [1635, 0]
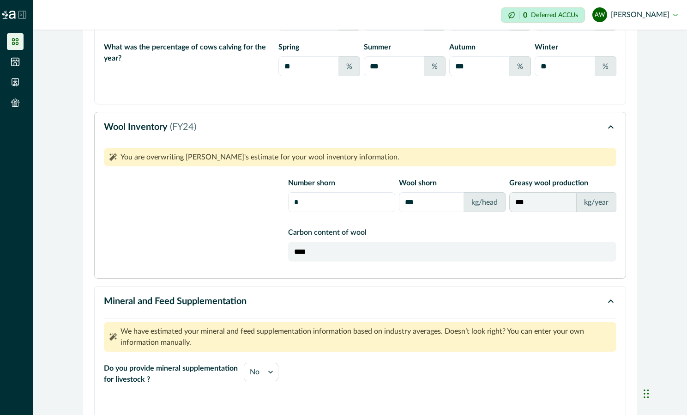
drag, startPoint x: 304, startPoint y: 220, endPoint x: 274, endPoint y: 221, distance: 29.6
click at [274, 212] on div "Number shorn * Wool shorn *** kg/head Greasy wool production *** kg/year" at bounding box center [360, 194] width 513 height 35
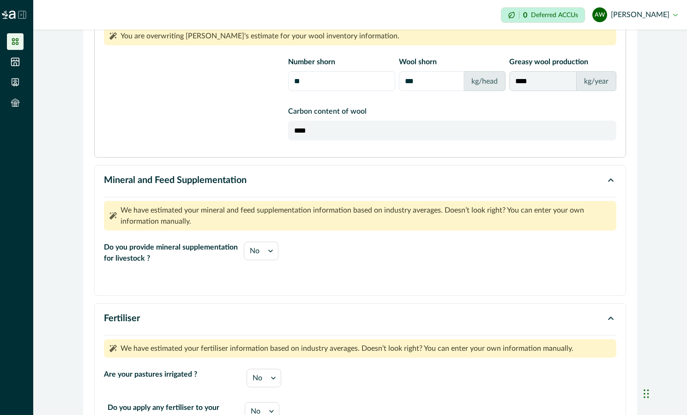
scroll to position [1820, 0]
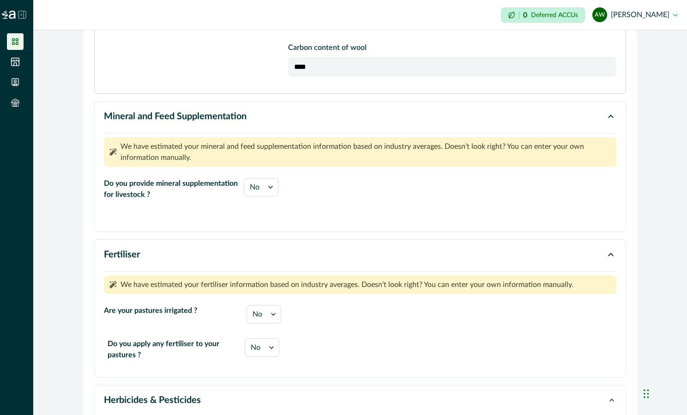
click at [394, 53] on p "Carbon content of wool" at bounding box center [452, 47] width 328 height 11
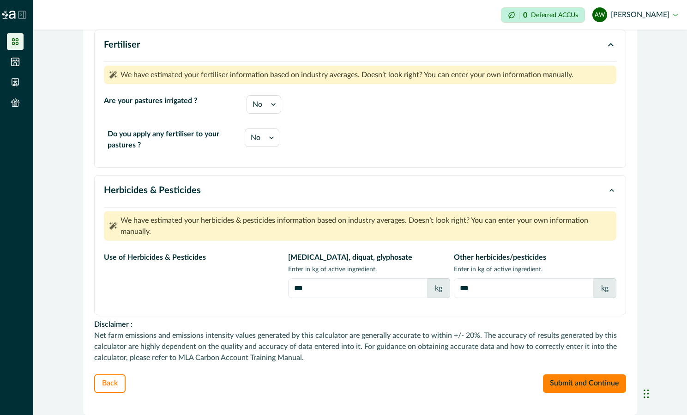
scroll to position [2048, 0]
click at [268, 137] on icon at bounding box center [271, 137] width 9 height 9
click at [247, 180] on div "No" at bounding box center [259, 180] width 34 height 17
click at [483, 279] on input "***" at bounding box center [524, 288] width 140 height 20
drag, startPoint x: 488, startPoint y: 287, endPoint x: 455, endPoint y: 288, distance: 33.7
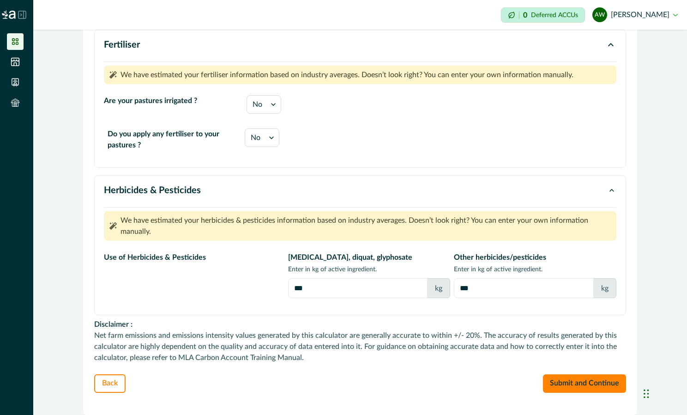
click at [455, 288] on input "***" at bounding box center [524, 288] width 140 height 20
click at [338, 288] on input "***" at bounding box center [358, 288] width 140 height 20
click at [436, 286] on div "kg" at bounding box center [438, 288] width 23 height 20
drag, startPoint x: 472, startPoint y: 289, endPoint x: 450, endPoint y: 288, distance: 21.7
click at [454, 288] on input "***" at bounding box center [524, 288] width 140 height 20
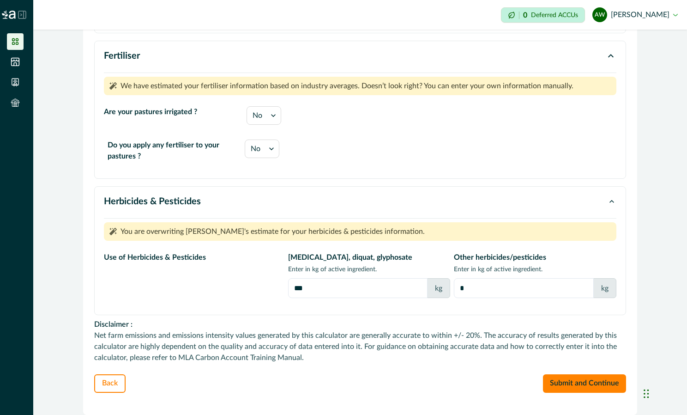
scroll to position [2037, 0]
click at [561, 382] on button "Submit and Continue" at bounding box center [584, 383] width 83 height 18
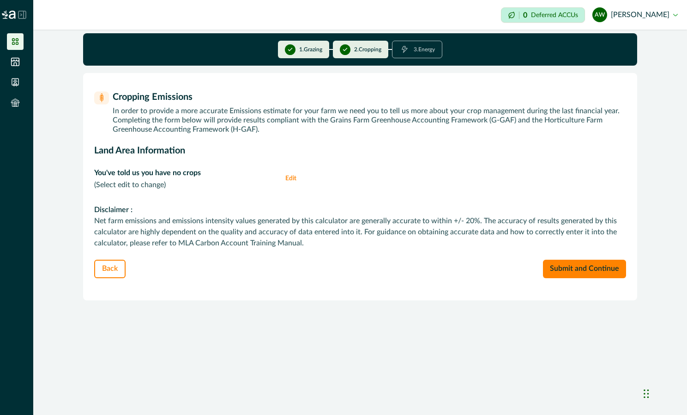
drag, startPoint x: 574, startPoint y: 265, endPoint x: 313, endPoint y: 245, distance: 261.3
click at [325, 272] on div "Back Submit and Continue" at bounding box center [360, 269] width 532 height 41
click at [290, 178] on button "Edit" at bounding box center [294, 178] width 18 height 22
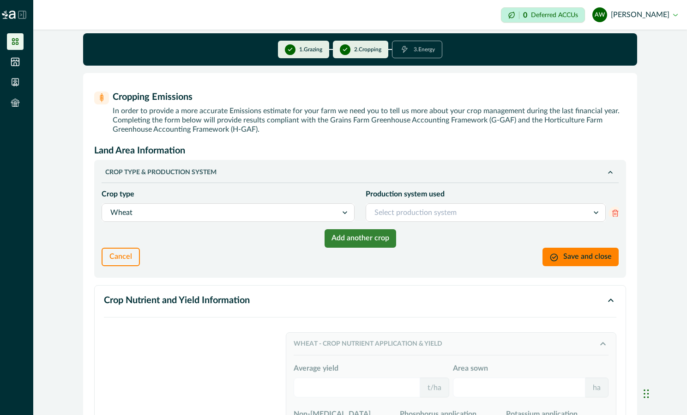
click at [341, 210] on icon at bounding box center [344, 212] width 9 height 9
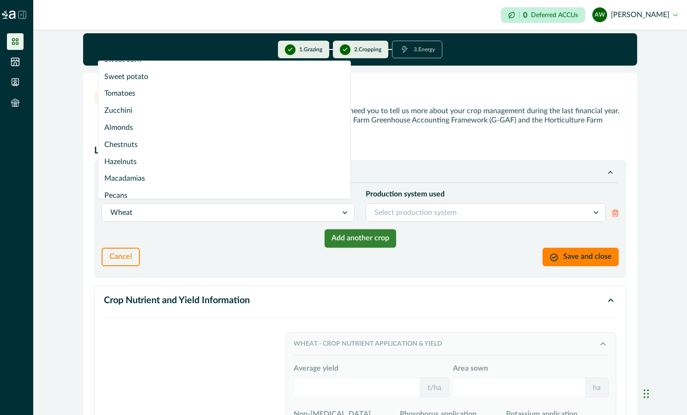
scroll to position [1212, 0]
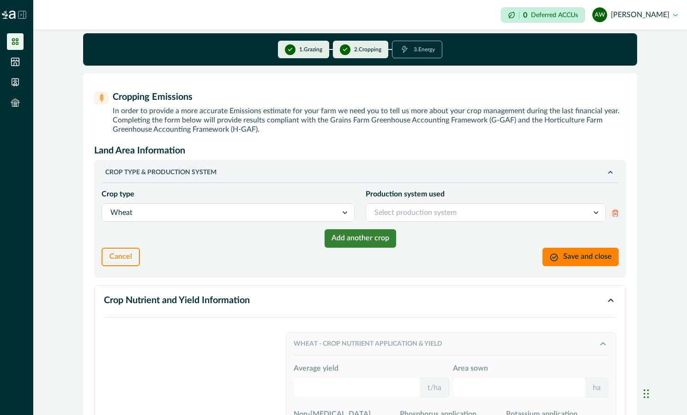
click at [394, 274] on div "CROP TYPE & PRODUCTION SYSTEM Crop type Wheat Production system used Select pro…" at bounding box center [360, 219] width 532 height 118
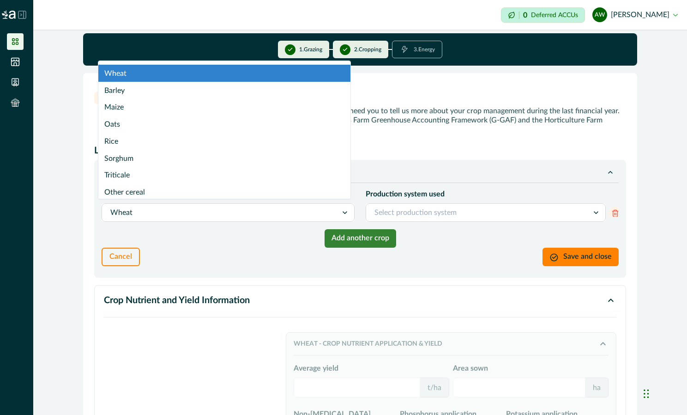
click at [345, 211] on icon at bounding box center [344, 212] width 9 height 9
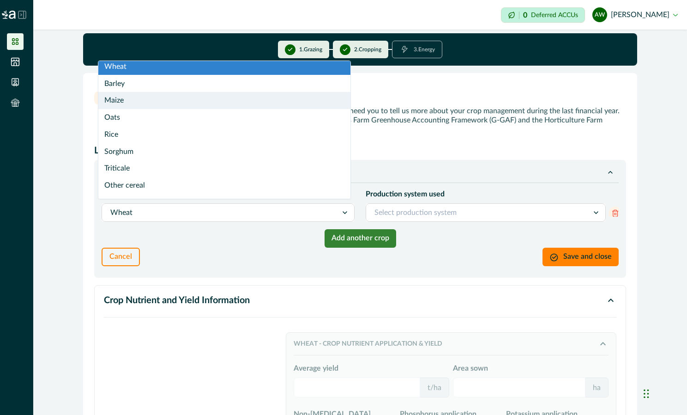
scroll to position [0, 0]
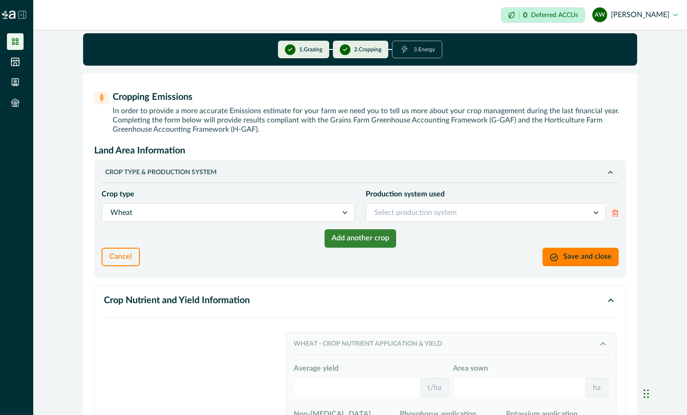
click at [613, 209] on icon at bounding box center [615, 212] width 13 height 13
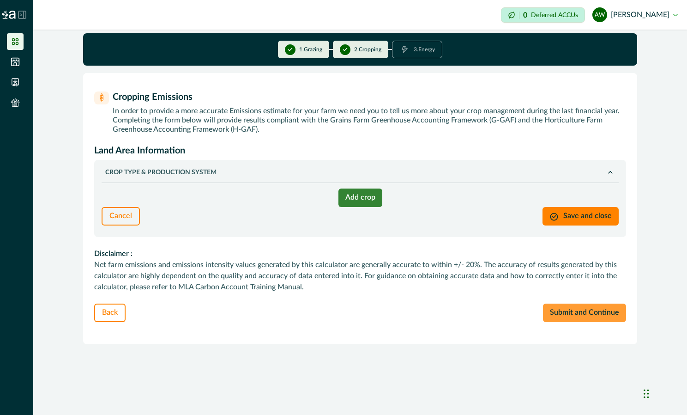
click at [577, 311] on button "Submit and Continue" at bounding box center [584, 313] width 83 height 18
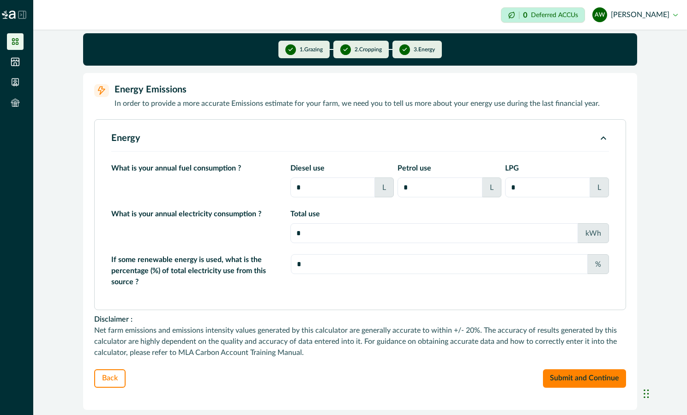
drag, startPoint x: 308, startPoint y: 188, endPoint x: 284, endPoint y: 189, distance: 23.6
click at [284, 189] on div "What is your annual fuel consumption ? Diesel use * L Petrol use * L LPG * L" at bounding box center [360, 180] width 498 height 35
click at [328, 239] on input "*" at bounding box center [435, 233] width 288 height 20
click at [582, 379] on button "Submit and Continue" at bounding box center [584, 378] width 83 height 18
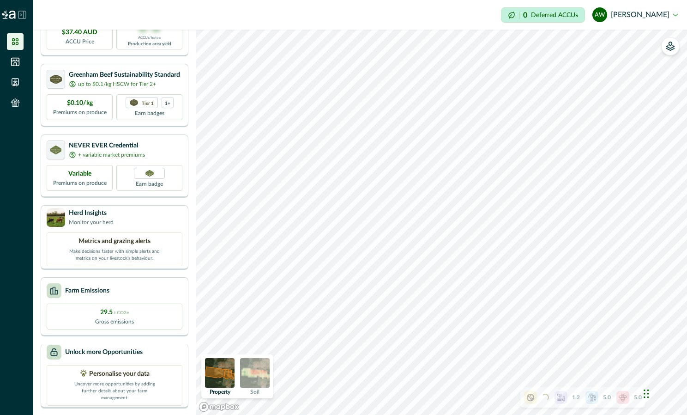
scroll to position [67, 0]
click at [251, 379] on img at bounding box center [255, 373] width 30 height 30
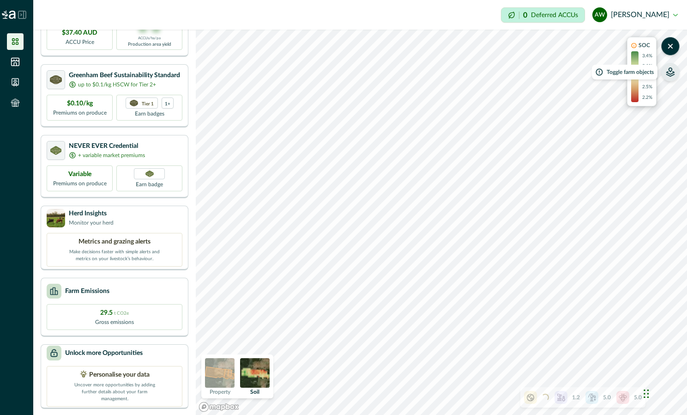
click at [666, 71] on icon "button" at bounding box center [670, 71] width 9 height 9
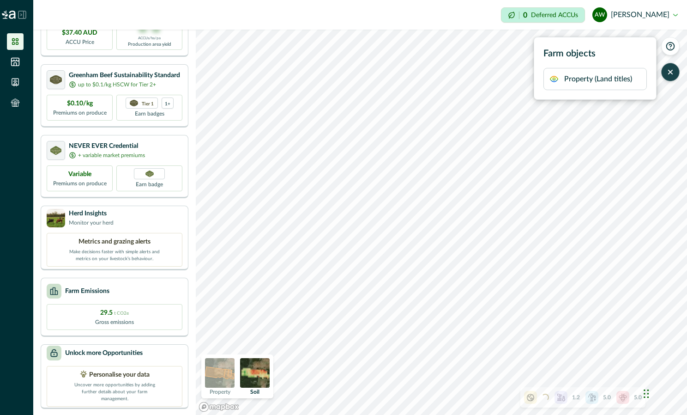
click at [574, 78] on p "Property (Land titles)" at bounding box center [599, 78] width 68 height 11
drag, startPoint x: 574, startPoint y: 78, endPoint x: 667, endPoint y: 74, distance: 93.4
click at [667, 74] on icon "button" at bounding box center [670, 71] width 9 height 9
click at [592, 398] on icon at bounding box center [592, 397] width 9 height 9
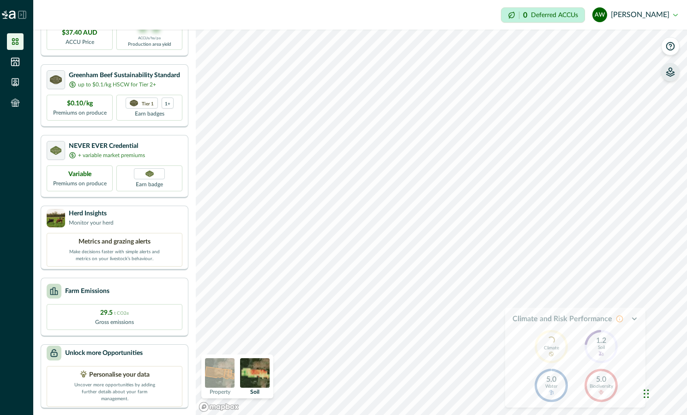
click at [635, 319] on icon "button" at bounding box center [634, 318] width 7 height 7
click at [558, 17] on p "Deferred ACCUs" at bounding box center [554, 15] width 47 height 7
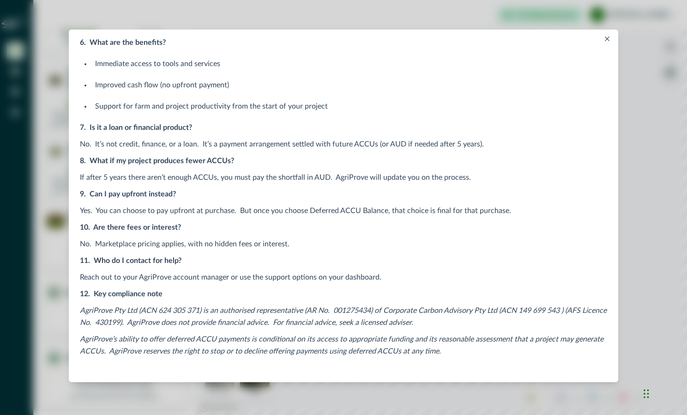
scroll to position [392, 0]
click at [607, 41] on icon "Close" at bounding box center [607, 38] width 5 height 5
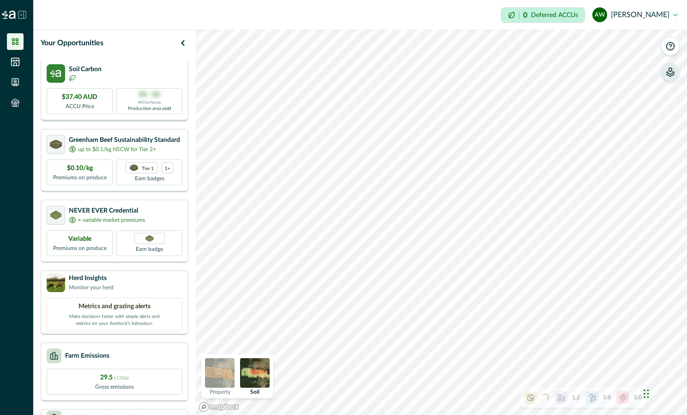
scroll to position [0, 0]
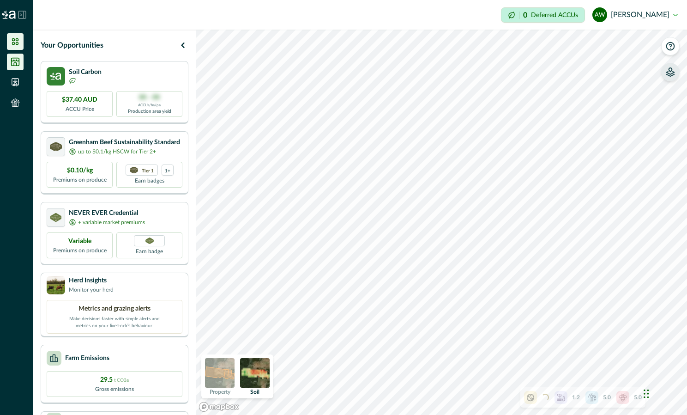
click at [18, 60] on icon at bounding box center [16, 62] width 8 height 8
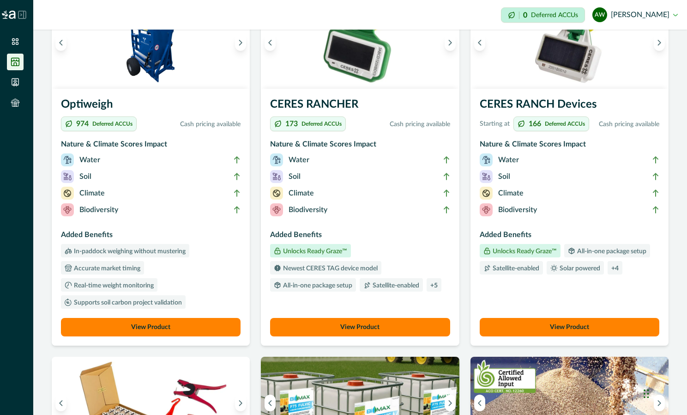
scroll to position [139, 0]
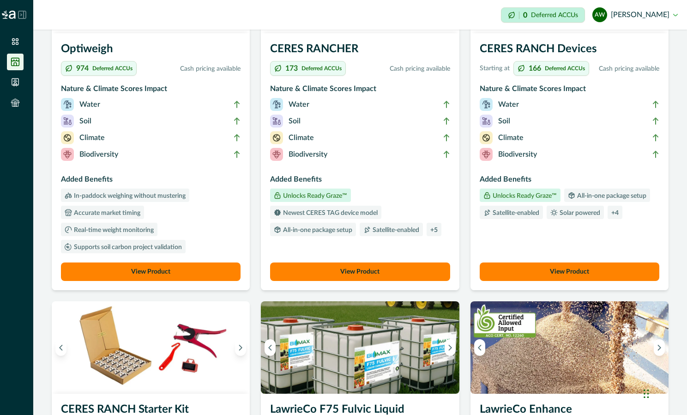
click at [142, 277] on button "View Product" at bounding box center [151, 271] width 180 height 18
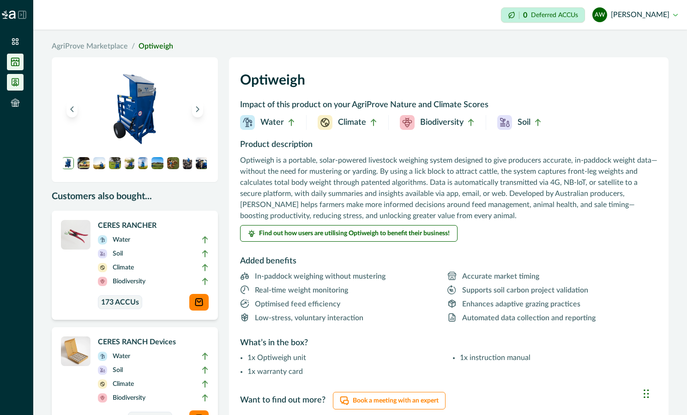
click at [15, 87] on li at bounding box center [15, 82] width 17 height 17
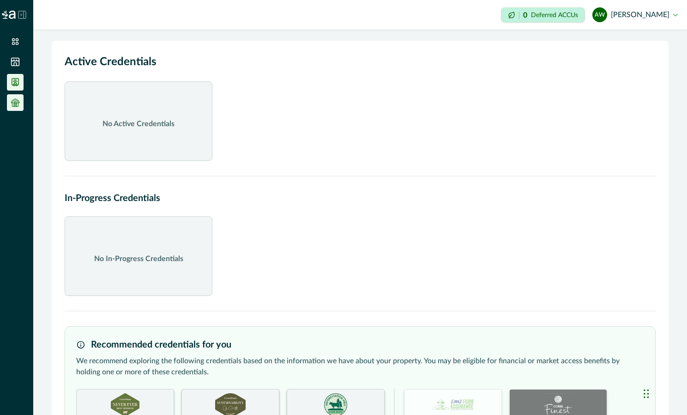
click at [21, 103] on li at bounding box center [15, 102] width 17 height 17
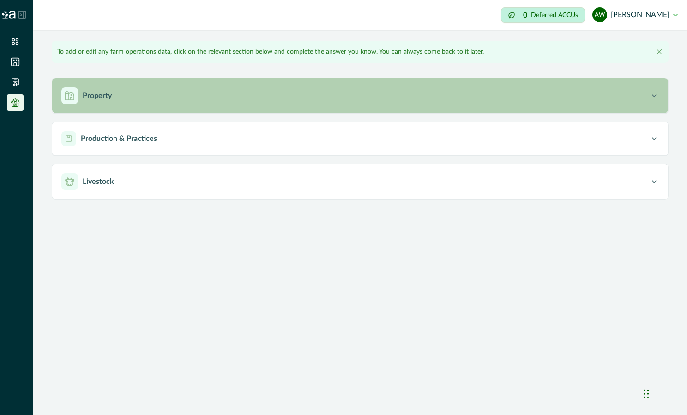
click at [118, 95] on div "Property" at bounding box center [355, 95] width 589 height 17
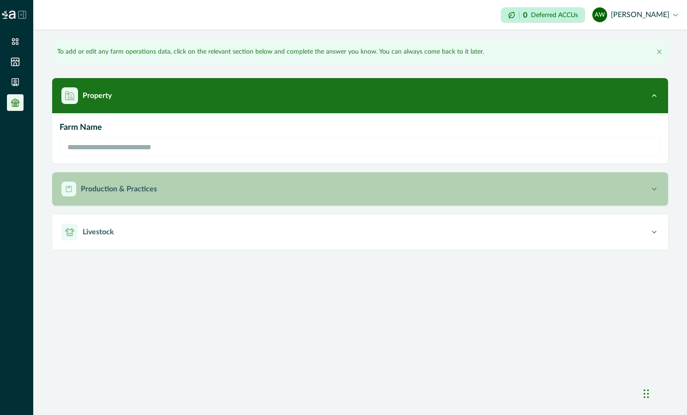
click at [141, 186] on p "Production & Practices" at bounding box center [119, 188] width 76 height 11
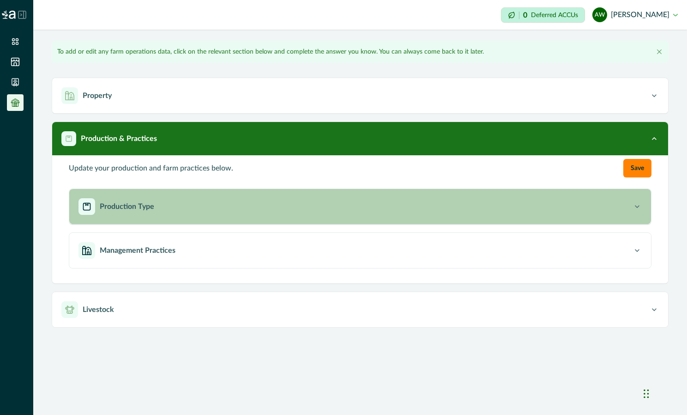
click at [135, 209] on p "Production Type" at bounding box center [127, 206] width 55 height 11
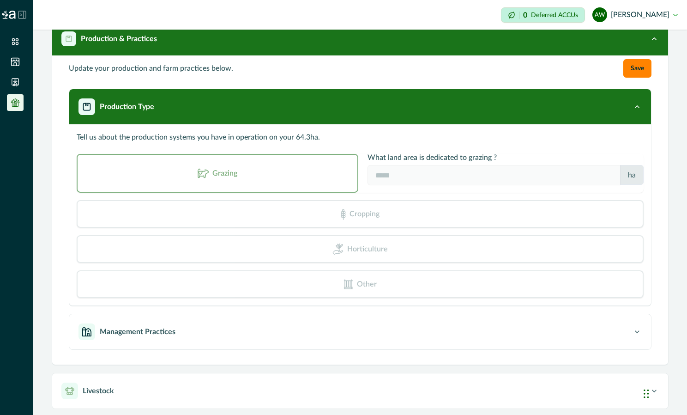
scroll to position [100, 0]
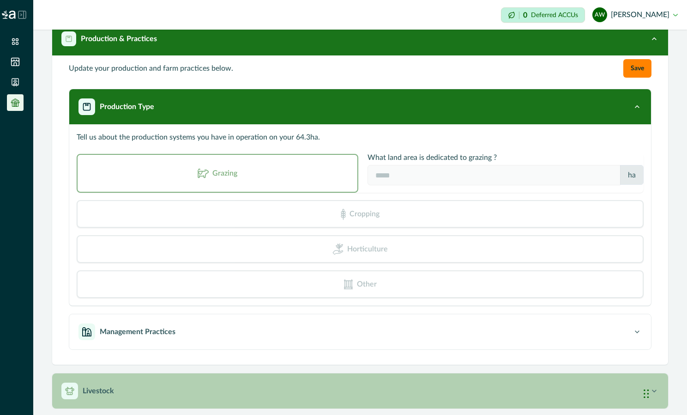
click at [137, 386] on div "Livestock" at bounding box center [355, 390] width 589 height 17
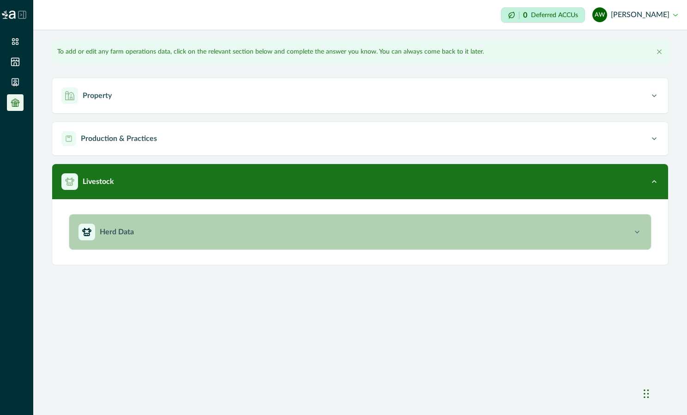
click at [110, 231] on p "Herd Data" at bounding box center [117, 231] width 34 height 11
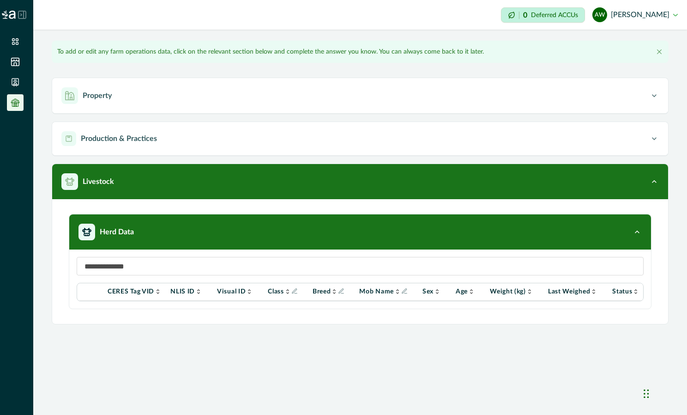
click at [102, 266] on input at bounding box center [360, 266] width 567 height 18
drag, startPoint x: 99, startPoint y: 262, endPoint x: 109, endPoint y: 263, distance: 10.6
click at [99, 262] on input at bounding box center [360, 266] width 567 height 18
click at [158, 293] on icon at bounding box center [157, 291] width 7 height 7
click at [142, 290] on p "CERES Tag VID" at bounding box center [131, 291] width 47 height 7
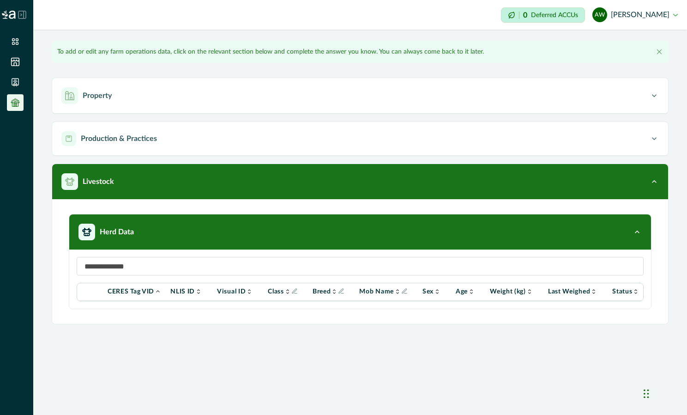
click at [115, 290] on p "CERES Tag VID" at bounding box center [131, 291] width 47 height 7
click at [178, 288] on p "NLIS ID" at bounding box center [182, 291] width 24 height 7
click at [16, 85] on icon at bounding box center [15, 82] width 6 height 7
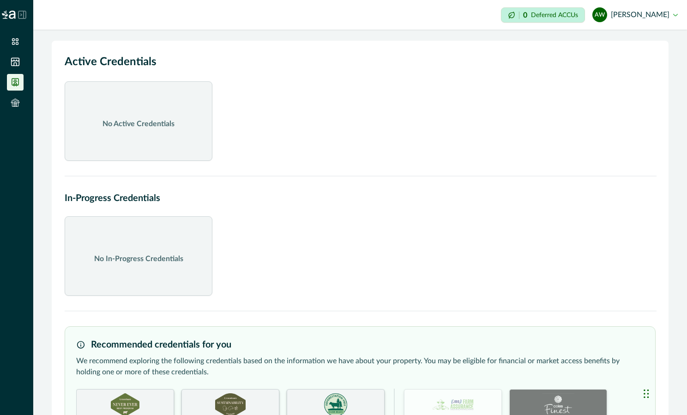
click at [645, 13] on button "AW Andrew Wells" at bounding box center [635, 15] width 85 height 22
click at [675, 14] on button "AW Andrew Wells" at bounding box center [635, 15] width 85 height 22
click at [677, 13] on button "AW Andrew Wells" at bounding box center [635, 15] width 85 height 22
click at [678, 12] on div "Impersonation Mode 0 Deferred ACCUs AW Andrew Wells Sign out" at bounding box center [360, 15] width 654 height 30
click at [12, 41] on icon at bounding box center [15, 41] width 9 height 9
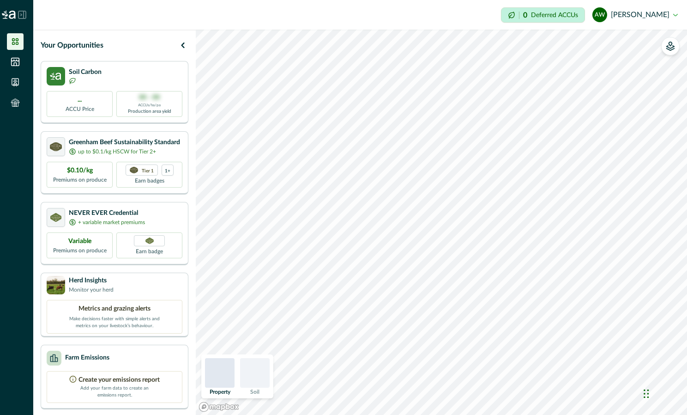
click at [58, 376] on div "Create your emissions report Add your farm data to create an emissions report." at bounding box center [115, 387] width 136 height 32
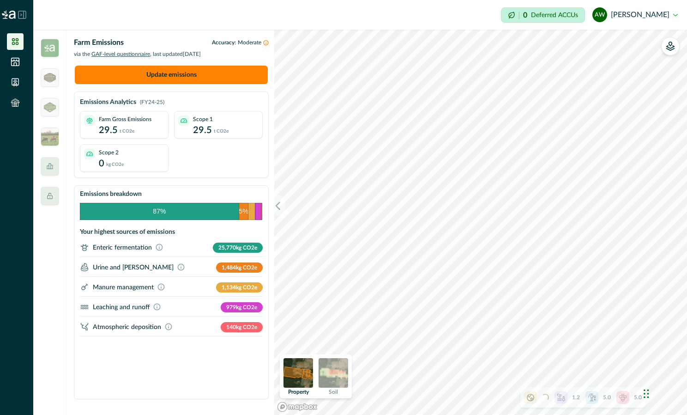
click at [198, 127] on p "29.5" at bounding box center [202, 130] width 19 height 14
click at [142, 132] on div "Farm Gross Emissions 29.5 t CO2e" at bounding box center [132, 126] width 66 height 22
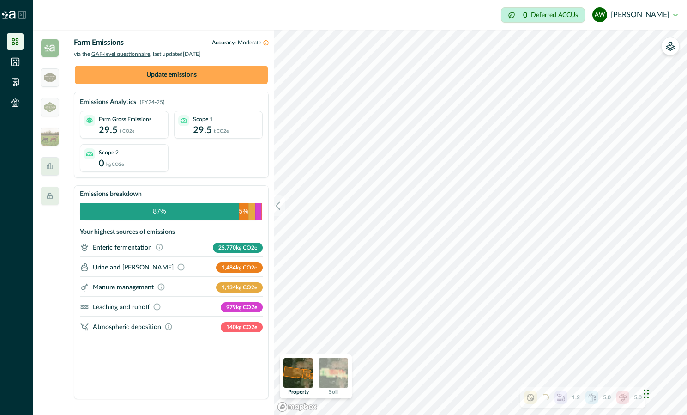
click at [167, 73] on button "Update emissions" at bounding box center [171, 75] width 193 height 18
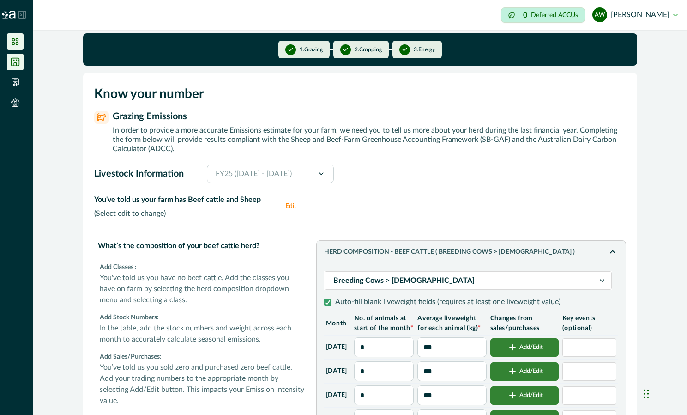
click at [14, 62] on icon at bounding box center [15, 61] width 9 height 9
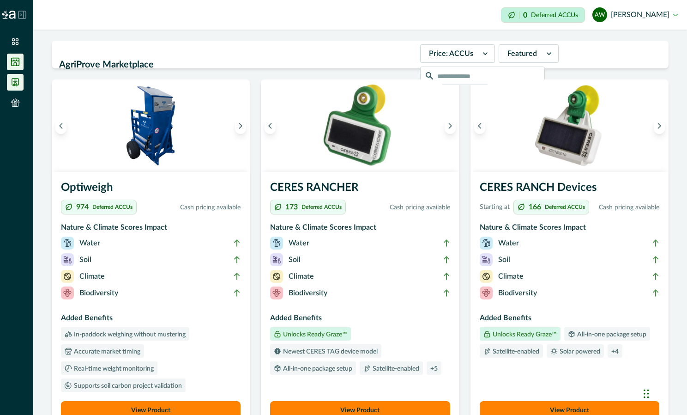
click at [21, 88] on li at bounding box center [15, 82] width 17 height 17
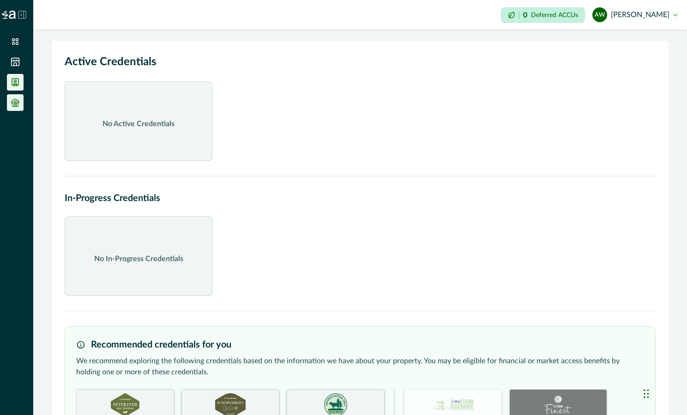
click at [9, 107] on li at bounding box center [15, 102] width 17 height 17
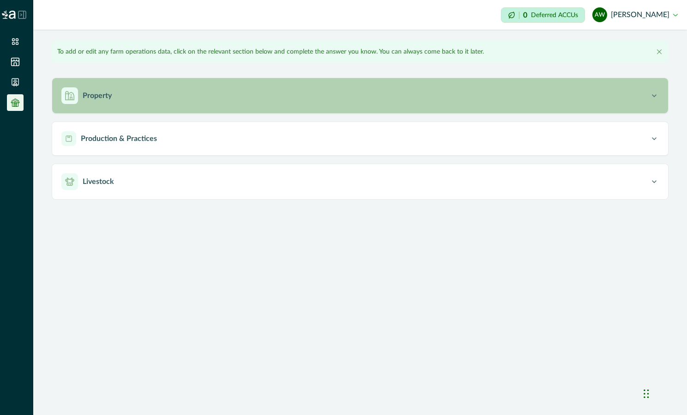
click at [96, 97] on p "Property" at bounding box center [97, 95] width 29 height 11
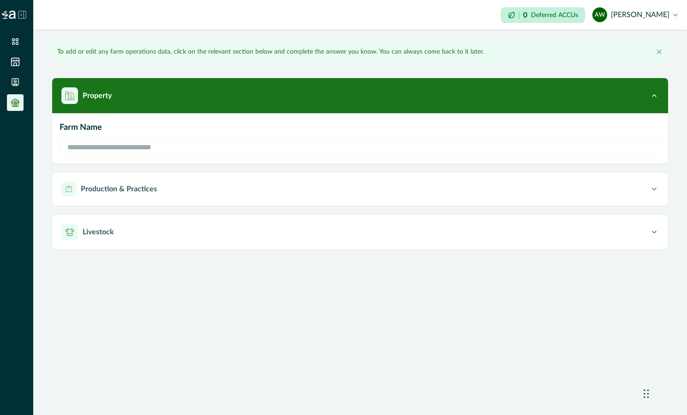
click at [91, 125] on p "Farm Name" at bounding box center [360, 127] width 601 height 12
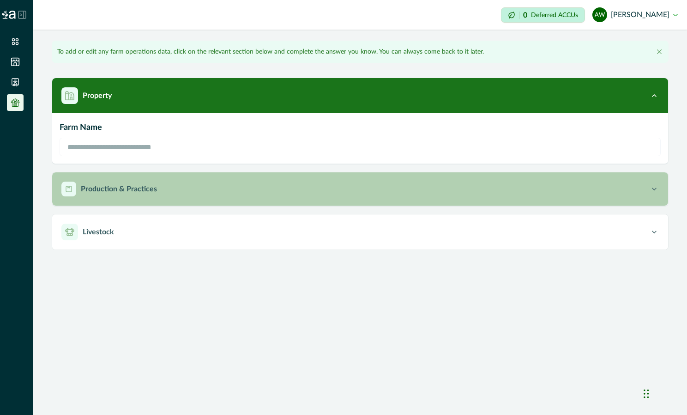
click at [660, 188] on button "Production & Practices" at bounding box center [360, 188] width 616 height 33
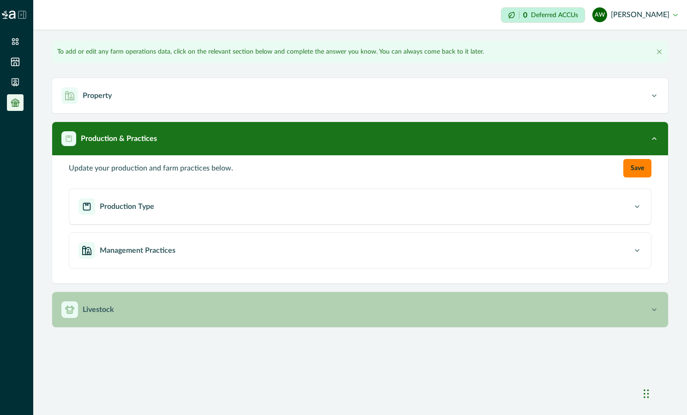
click at [655, 307] on icon "button" at bounding box center [654, 309] width 9 height 9
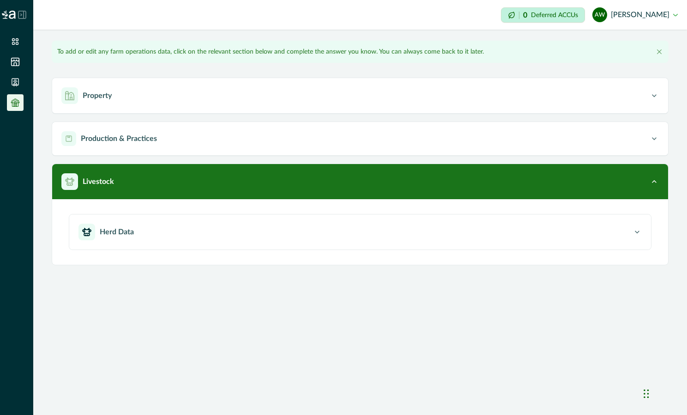
click at [25, 7] on div at bounding box center [16, 15] width 33 height 30
click at [18, 11] on icon at bounding box center [21, 14] width 7 height 7
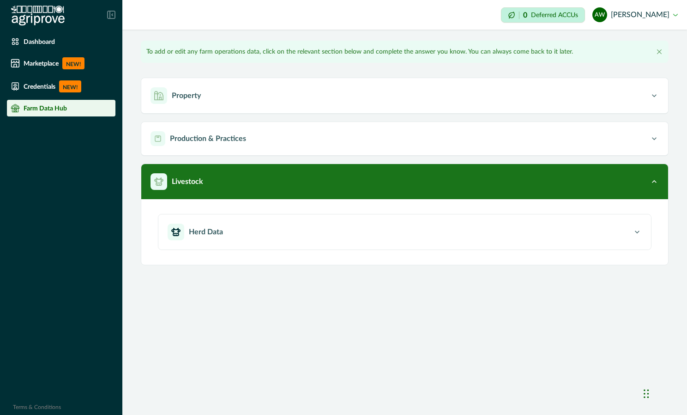
click at [32, 109] on p "Farm Data Hub" at bounding box center [45, 107] width 43 height 7
click at [31, 44] on p "Dashboard" at bounding box center [39, 41] width 31 height 7
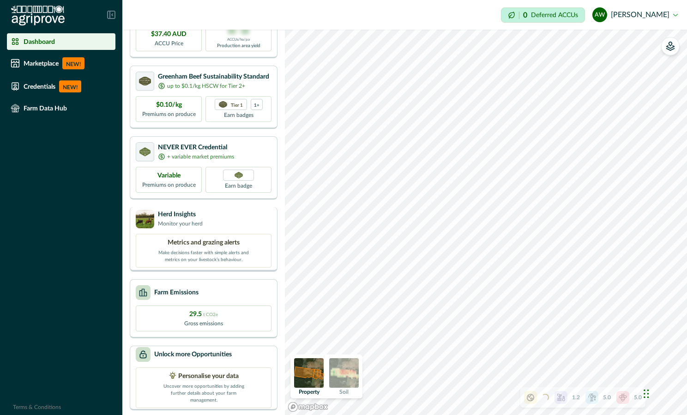
scroll to position [67, 0]
click at [203, 389] on p "Uncover more opportunities by adding further details about your farm management." at bounding box center [204, 390] width 92 height 23
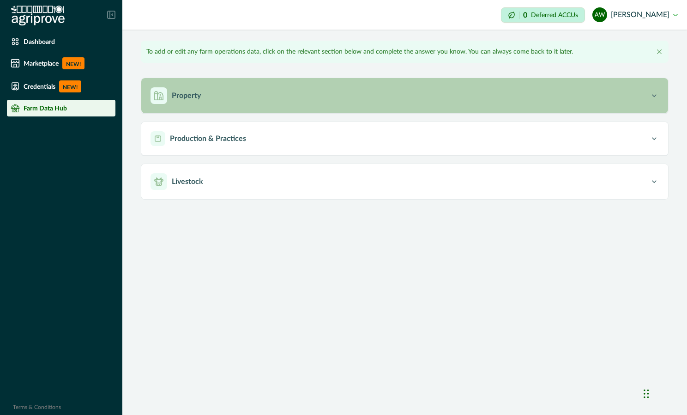
click at [655, 93] on icon "button" at bounding box center [654, 95] width 9 height 9
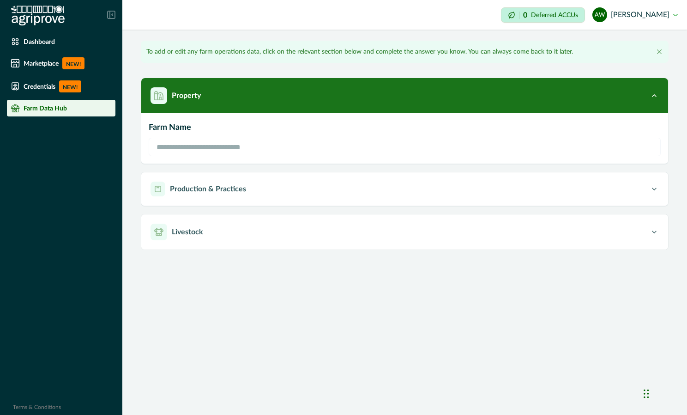
click at [192, 131] on p "Farm Name" at bounding box center [405, 127] width 512 height 12
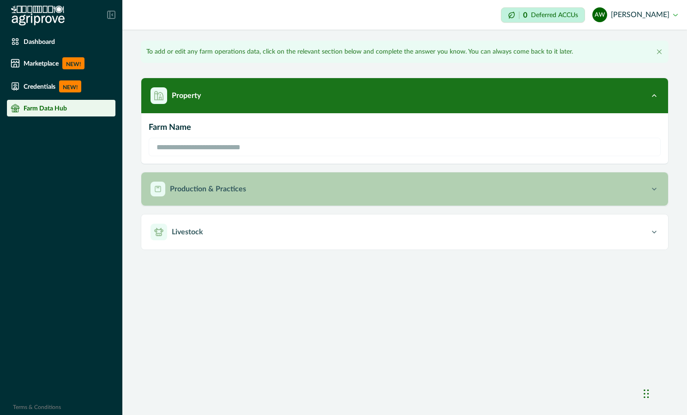
click at [200, 193] on p "Production & Practices" at bounding box center [208, 188] width 76 height 11
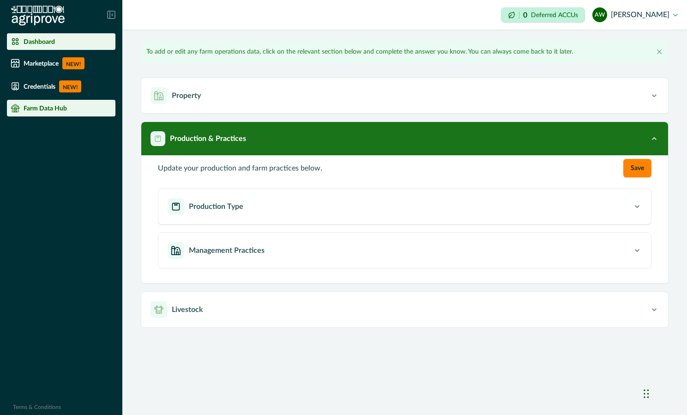
click at [23, 46] on li "Dashboard" at bounding box center [61, 41] width 109 height 17
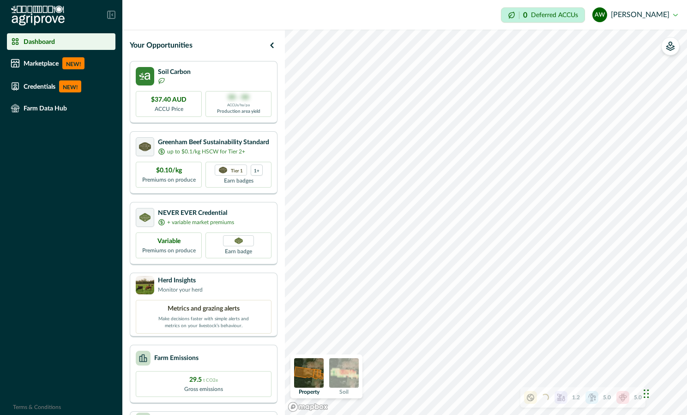
click at [561, 399] on icon at bounding box center [561, 397] width 9 height 9
click at [605, 345] on p "Soil" at bounding box center [601, 348] width 7 height 6
click at [637, 317] on icon "button" at bounding box center [634, 318] width 7 height 7
click at [623, 399] on icon at bounding box center [622, 397] width 7 height 6
click at [635, 317] on icon "button" at bounding box center [634, 318] width 7 height 7
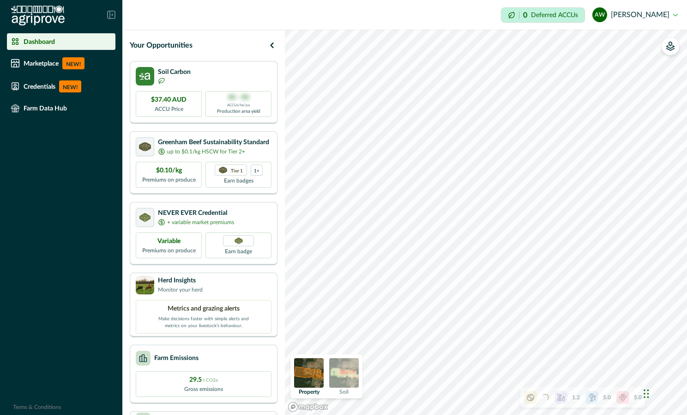
click at [532, 401] on icon at bounding box center [530, 397] width 9 height 9
